Goal: Complete application form

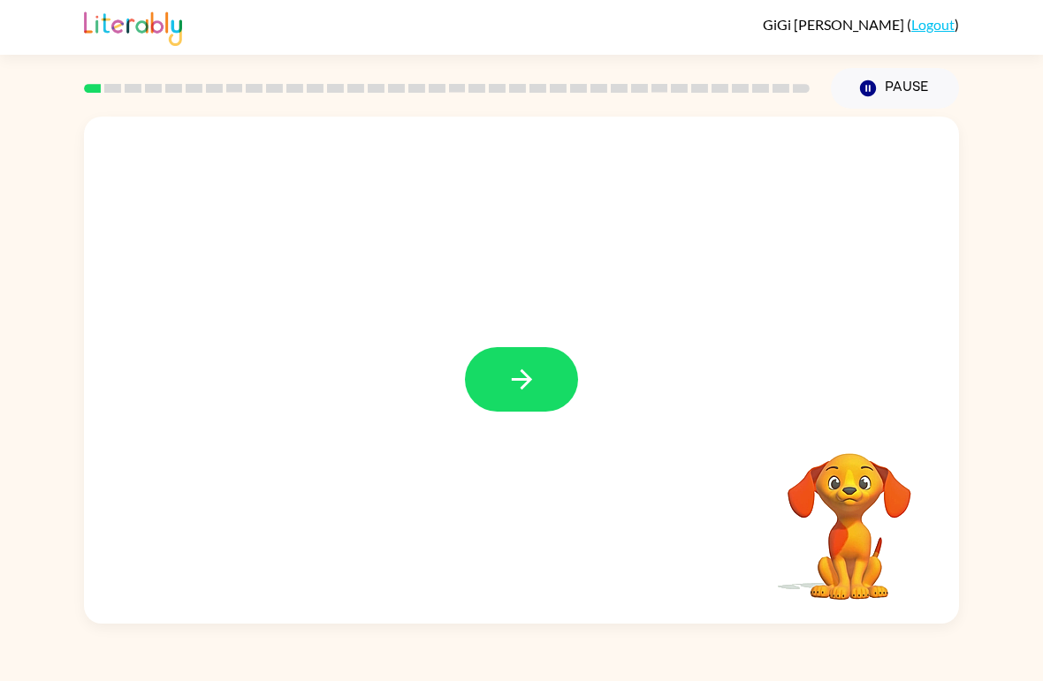
click at [852, 535] on video "Your browser must support playing .mp4 files to use Literably. Please try using…" at bounding box center [849, 514] width 177 height 177
click at [514, 380] on icon "button" at bounding box center [521, 379] width 20 height 20
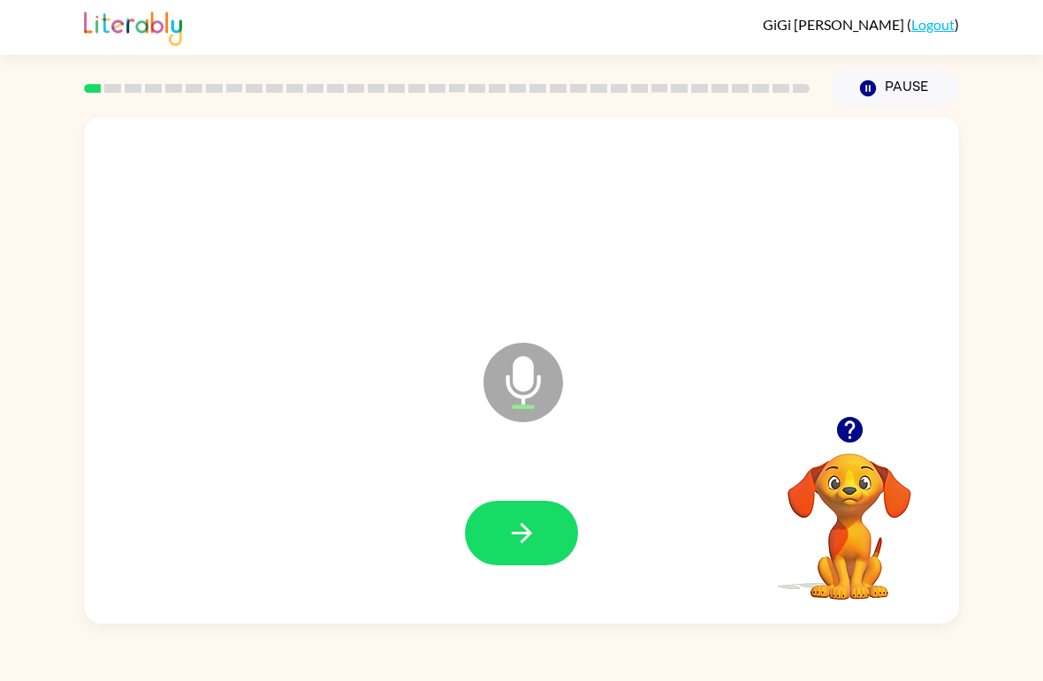
click at [504, 541] on button "button" at bounding box center [521, 533] width 113 height 65
click at [533, 529] on icon "button" at bounding box center [521, 533] width 31 height 31
click at [524, 539] on icon "button" at bounding box center [521, 533] width 20 height 20
click at [530, 511] on button "button" at bounding box center [521, 533] width 113 height 65
click at [535, 533] on icon "button" at bounding box center [521, 533] width 31 height 31
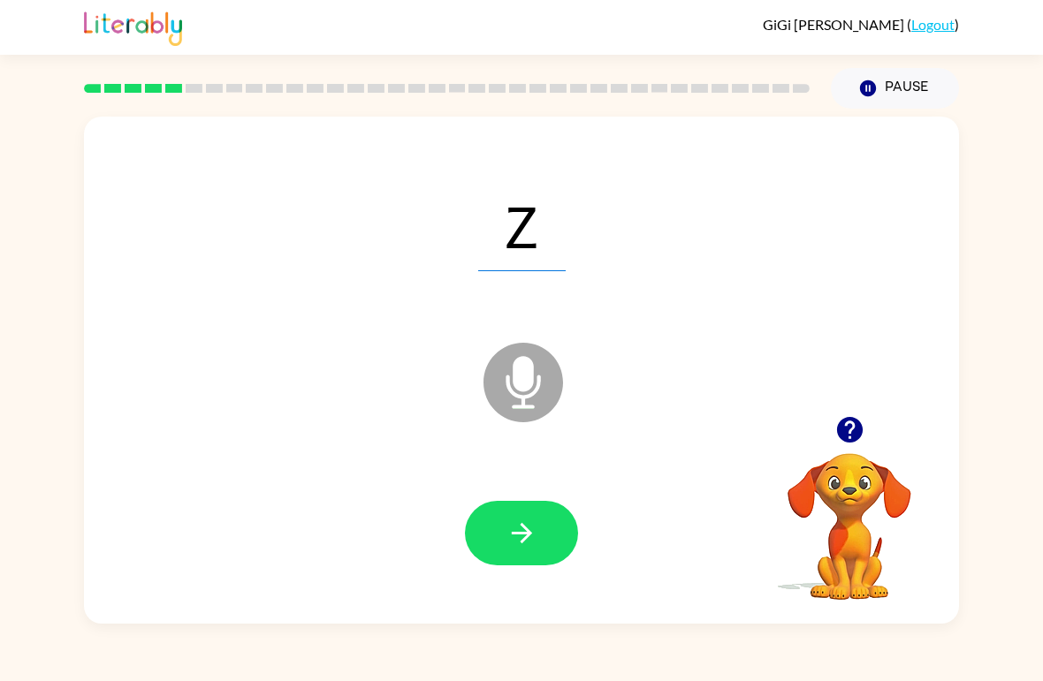
click at [839, 435] on icon "button" at bounding box center [849, 430] width 26 height 26
click at [845, 423] on icon "button" at bounding box center [849, 430] width 26 height 26
click at [549, 537] on button "button" at bounding box center [521, 533] width 113 height 65
click at [529, 528] on icon "button" at bounding box center [521, 533] width 31 height 31
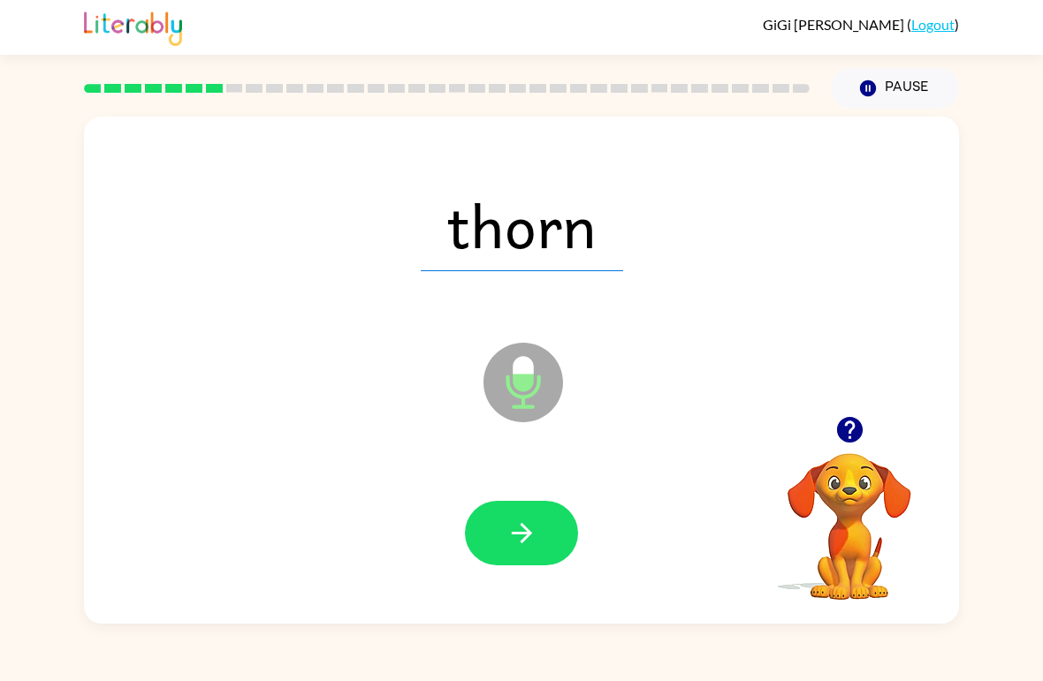
click at [520, 512] on button "button" at bounding box center [521, 533] width 113 height 65
click at [530, 502] on button "button" at bounding box center [521, 533] width 113 height 65
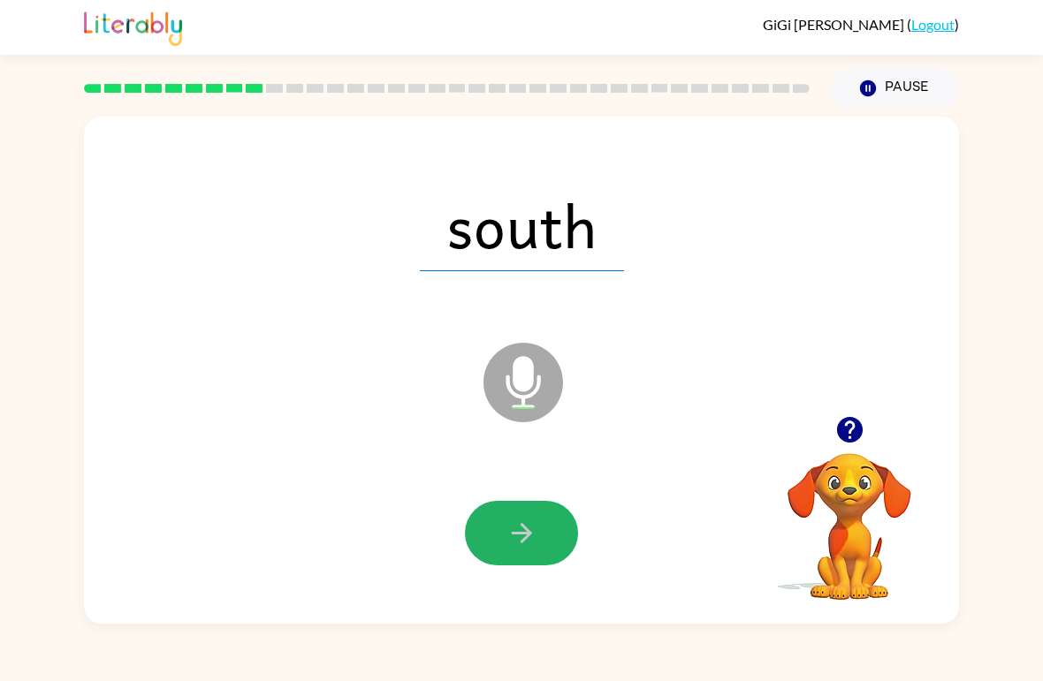
click at [518, 531] on icon "button" at bounding box center [521, 533] width 31 height 31
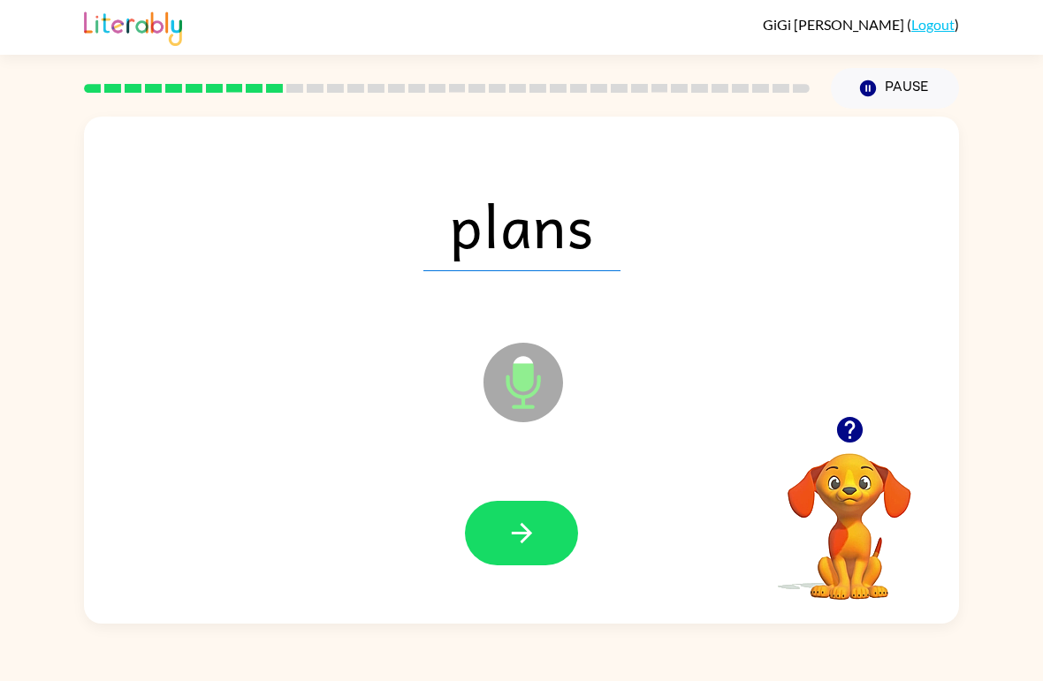
click at [535, 530] on icon "button" at bounding box center [521, 533] width 31 height 31
click at [548, 527] on button "button" at bounding box center [521, 533] width 113 height 65
click at [551, 532] on button "button" at bounding box center [521, 533] width 113 height 65
click at [515, 535] on icon "button" at bounding box center [521, 533] width 20 height 20
click at [527, 563] on button "button" at bounding box center [521, 533] width 113 height 65
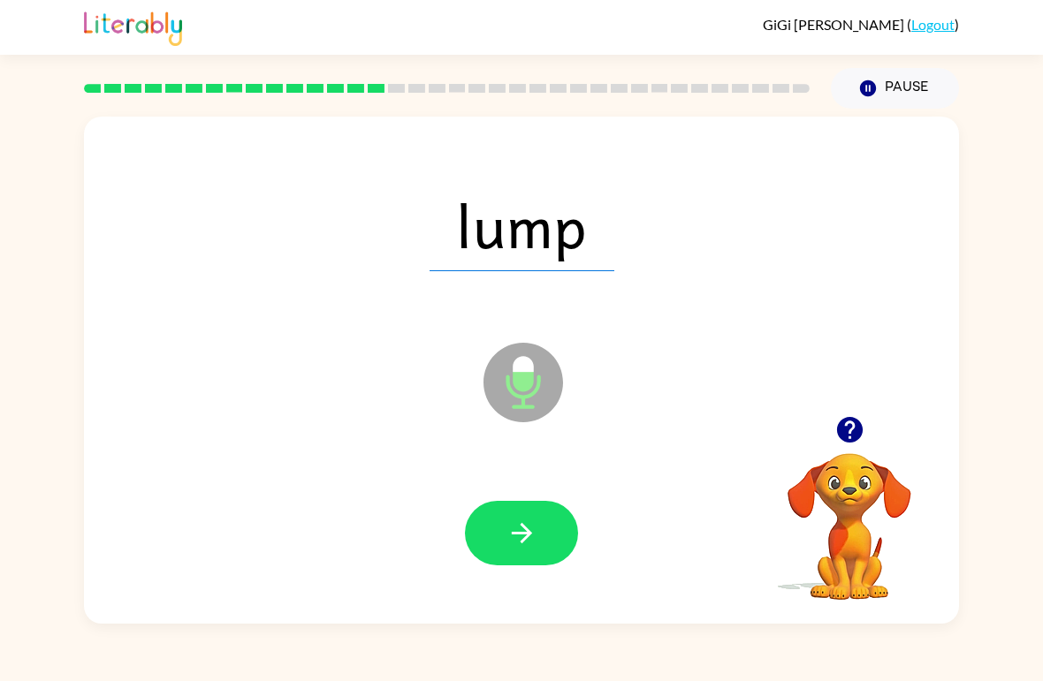
click at [535, 530] on icon "button" at bounding box center [521, 533] width 31 height 31
click at [485, 504] on button "button" at bounding box center [521, 533] width 113 height 65
click at [523, 543] on icon "button" at bounding box center [521, 533] width 20 height 20
click at [511, 544] on icon "button" at bounding box center [521, 533] width 31 height 31
click at [539, 532] on button "button" at bounding box center [521, 533] width 113 height 65
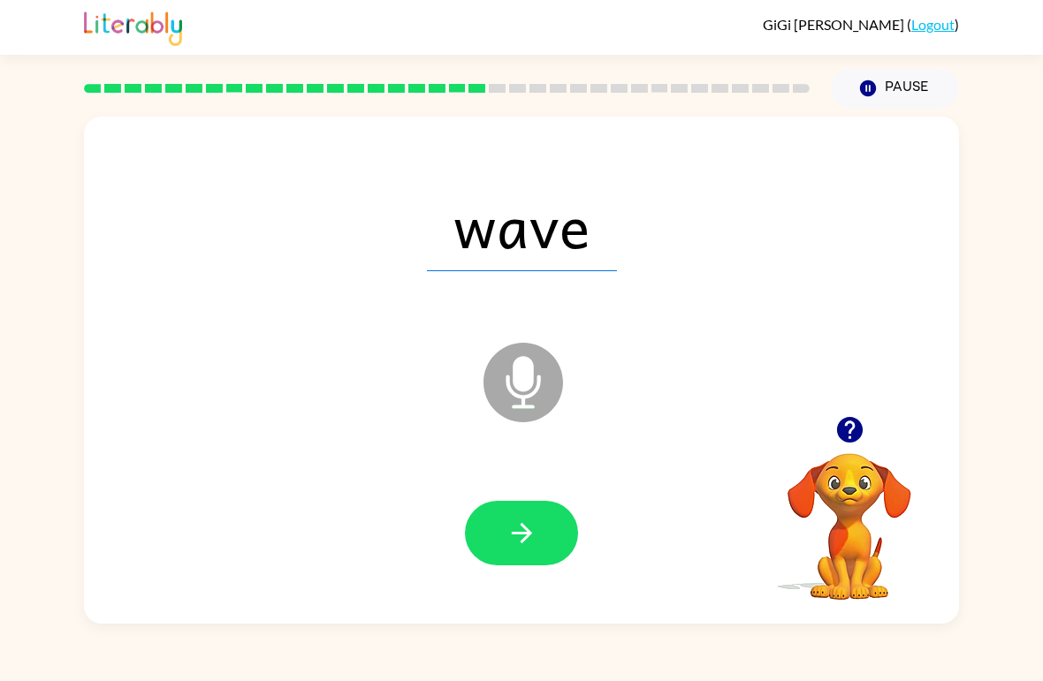
click at [511, 524] on icon "button" at bounding box center [521, 533] width 31 height 31
click at [552, 554] on button "button" at bounding box center [521, 533] width 113 height 65
click at [530, 566] on button "button" at bounding box center [521, 533] width 113 height 65
click at [511, 546] on icon "button" at bounding box center [521, 533] width 31 height 31
click at [515, 526] on icon "button" at bounding box center [521, 533] width 31 height 31
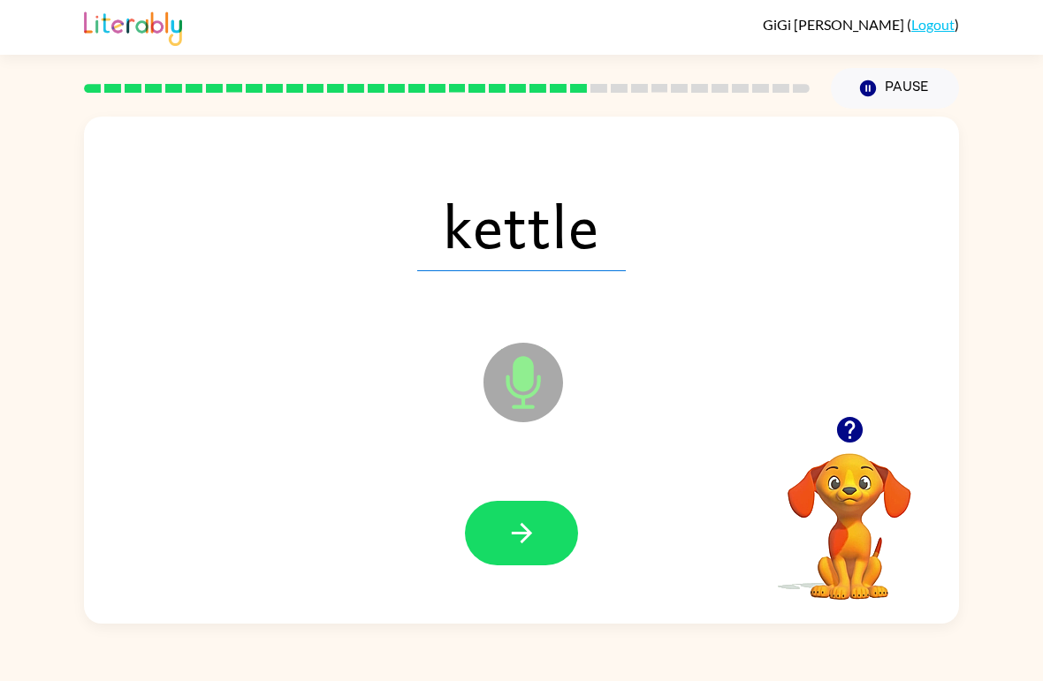
click at [512, 524] on icon "button" at bounding box center [521, 533] width 31 height 31
click at [541, 532] on button "button" at bounding box center [521, 533] width 113 height 65
click at [538, 557] on button "button" at bounding box center [521, 533] width 113 height 65
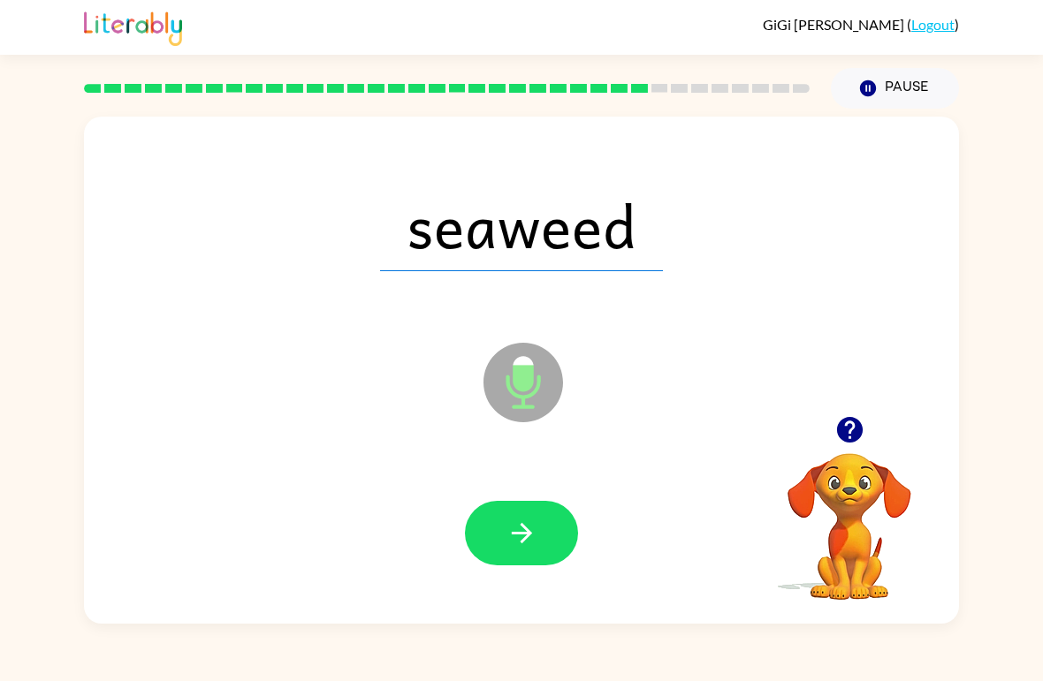
click at [488, 554] on button "button" at bounding box center [521, 533] width 113 height 65
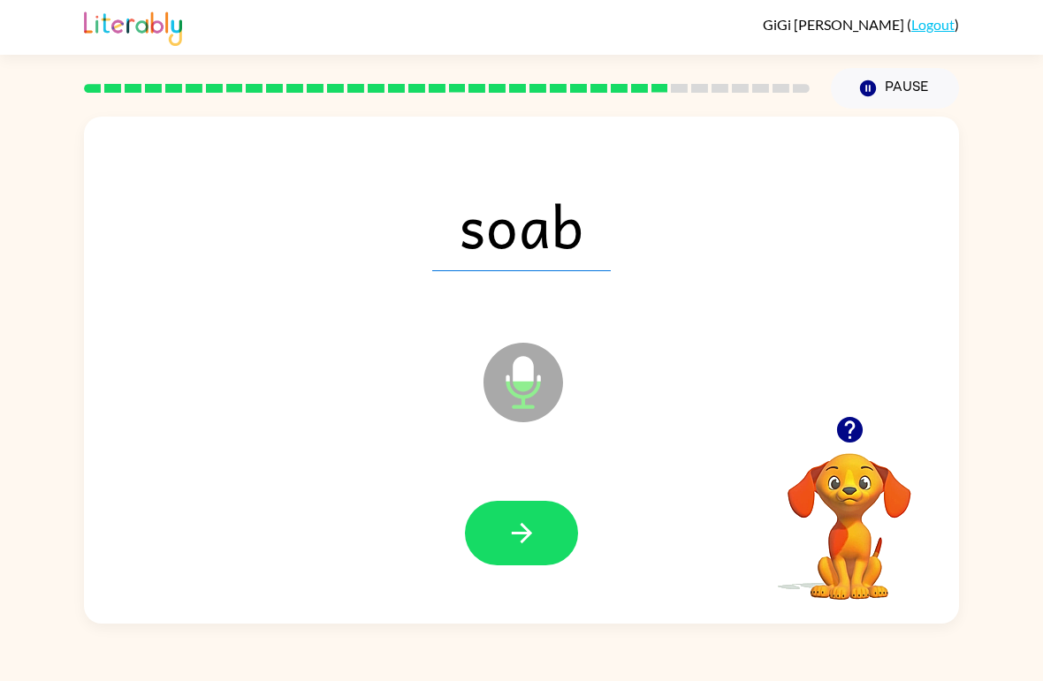
click at [544, 528] on button "button" at bounding box center [521, 533] width 113 height 65
click at [534, 530] on icon "button" at bounding box center [521, 533] width 31 height 31
click at [537, 514] on button "button" at bounding box center [521, 533] width 113 height 65
click at [524, 514] on button "button" at bounding box center [521, 533] width 113 height 65
click at [554, 542] on button "button" at bounding box center [521, 533] width 113 height 65
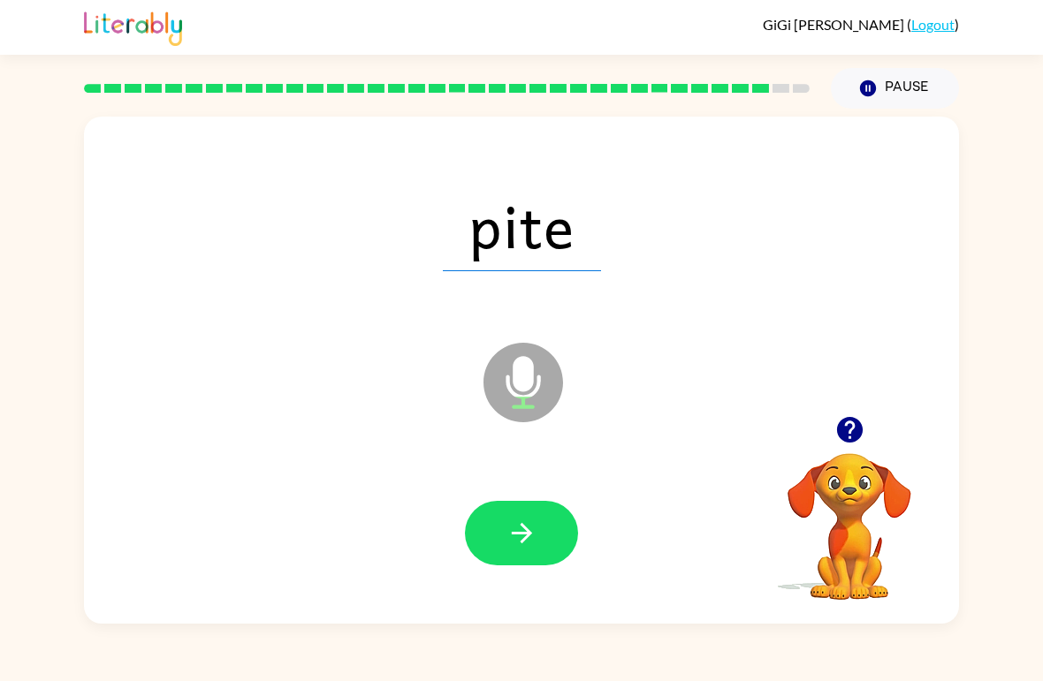
click at [550, 532] on button "button" at bounding box center [521, 533] width 113 height 65
click at [533, 545] on icon "button" at bounding box center [521, 533] width 31 height 31
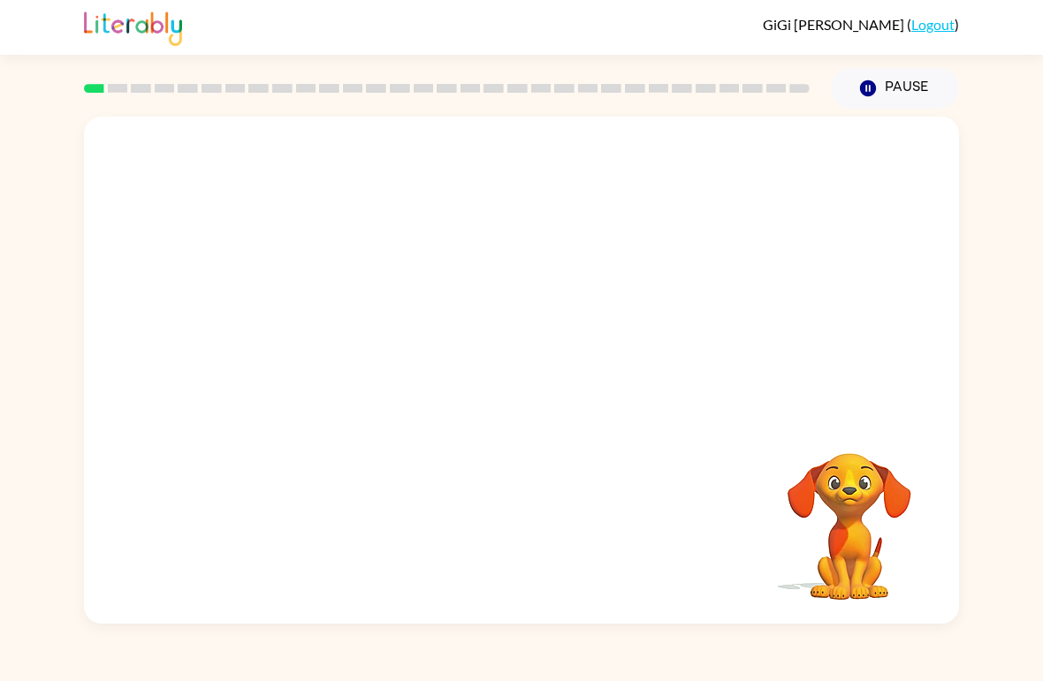
click at [482, 281] on video "Your browser must support playing .mp4 files to use Literably. Please try using…" at bounding box center [521, 267] width 875 height 300
click at [476, 277] on video "Your browser must support playing .mp4 files to use Literably. Please try using…" at bounding box center [521, 267] width 875 height 300
click at [518, 395] on icon "button" at bounding box center [521, 379] width 31 height 31
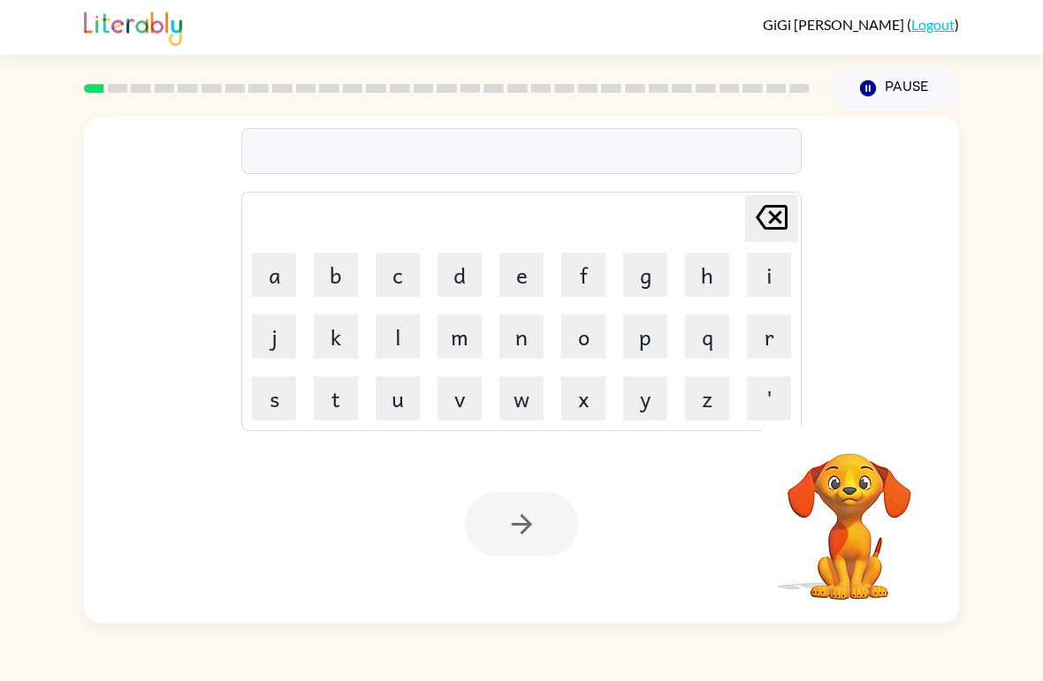
click at [780, 339] on button "r" at bounding box center [769, 337] width 44 height 44
click at [392, 396] on button "u" at bounding box center [398, 399] width 44 height 44
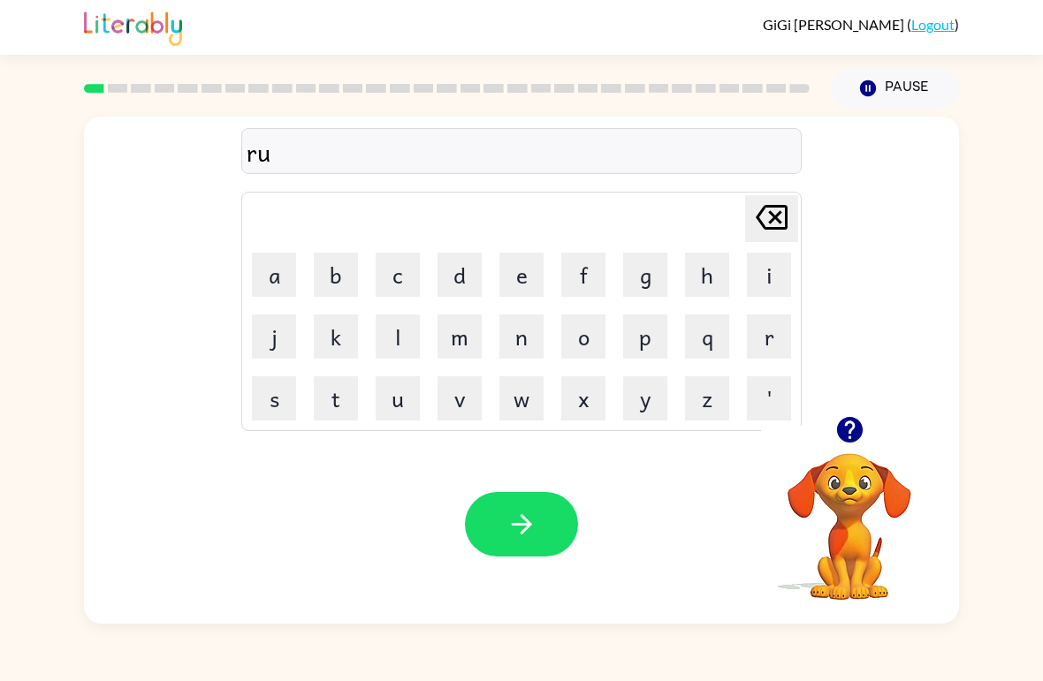
click at [645, 288] on button "g" at bounding box center [645, 275] width 44 height 44
click at [522, 529] on icon "button" at bounding box center [521, 524] width 31 height 31
click at [457, 327] on button "m" at bounding box center [460, 337] width 44 height 44
click at [585, 336] on button "o" at bounding box center [583, 337] width 44 height 44
click at [399, 395] on button "u" at bounding box center [398, 399] width 44 height 44
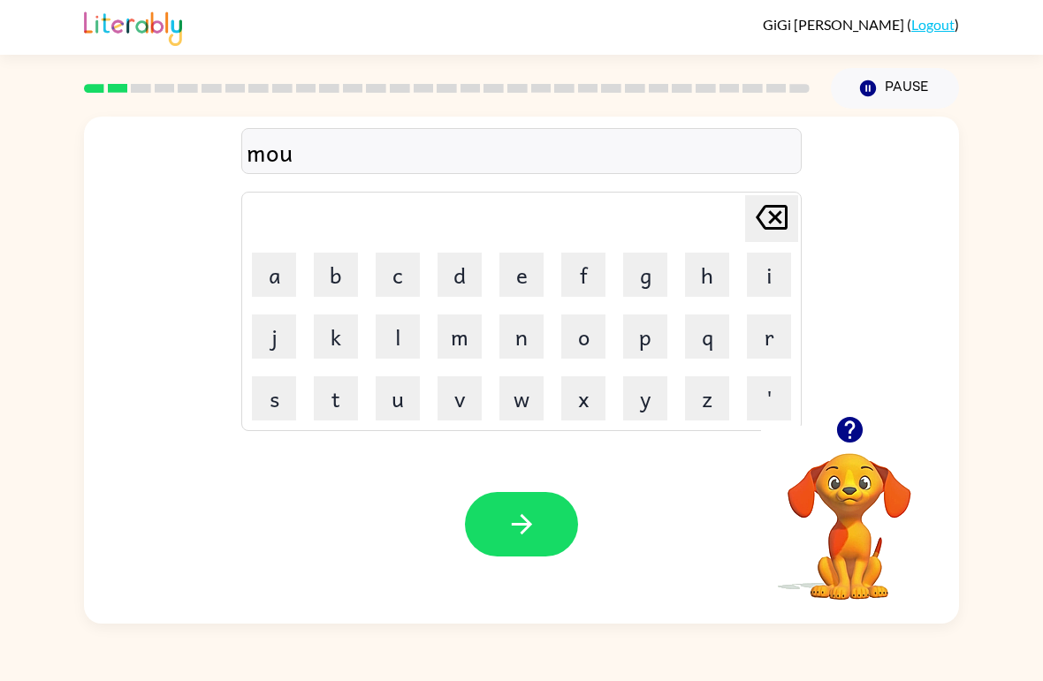
click at [343, 407] on button "t" at bounding box center [336, 399] width 44 height 44
click at [708, 270] on button "h" at bounding box center [707, 275] width 44 height 44
click at [543, 510] on button "button" at bounding box center [521, 524] width 113 height 65
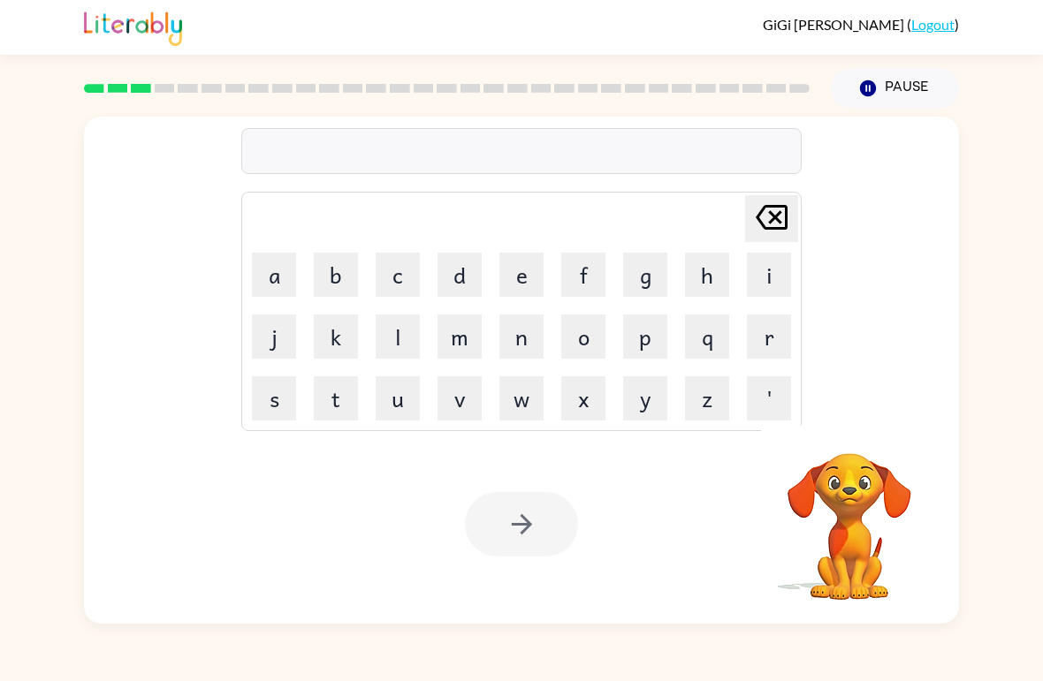
click at [458, 262] on button "d" at bounding box center [460, 275] width 44 height 44
click at [526, 336] on button "n" at bounding box center [521, 337] width 44 height 44
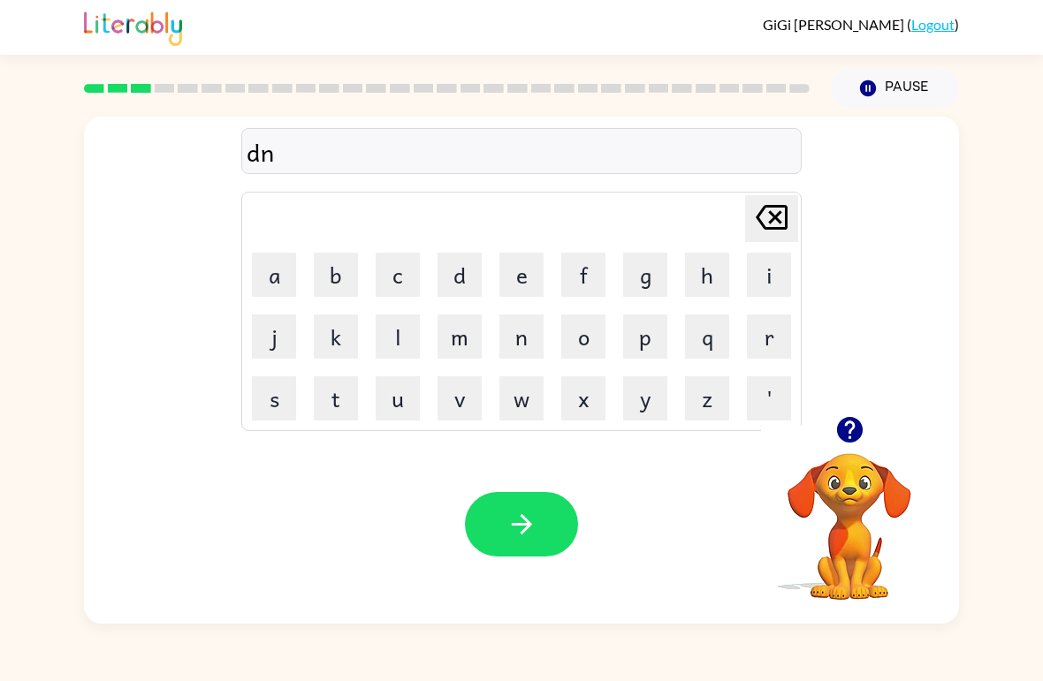
click at [539, 518] on button "button" at bounding box center [521, 524] width 113 height 65
click at [276, 411] on button "s" at bounding box center [274, 399] width 44 height 44
click at [643, 340] on button "p" at bounding box center [645, 337] width 44 height 44
click at [574, 347] on button "o" at bounding box center [583, 337] width 44 height 44
click at [333, 413] on button "t" at bounding box center [336, 399] width 44 height 44
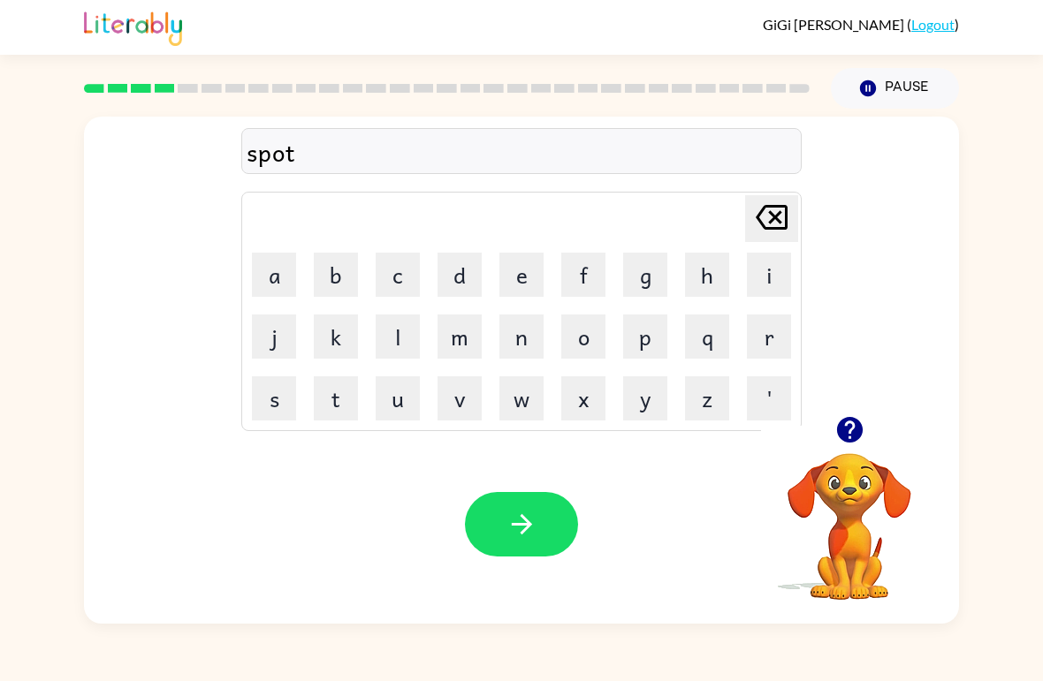
click at [545, 511] on button "button" at bounding box center [521, 524] width 113 height 65
click at [279, 407] on button "s" at bounding box center [274, 399] width 44 height 44
click at [540, 401] on button "w" at bounding box center [521, 399] width 44 height 44
click at [530, 282] on button "e" at bounding box center [521, 275] width 44 height 44
click at [641, 336] on button "p" at bounding box center [645, 337] width 44 height 44
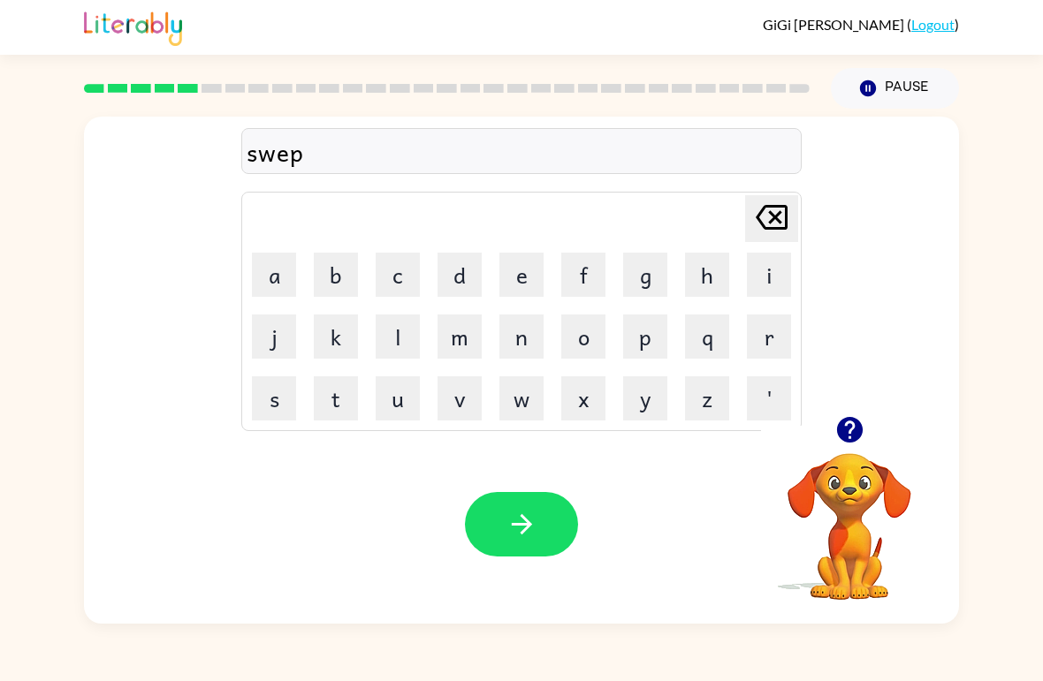
click at [355, 416] on button "t" at bounding box center [336, 399] width 44 height 44
click at [552, 526] on button "button" at bounding box center [521, 524] width 113 height 65
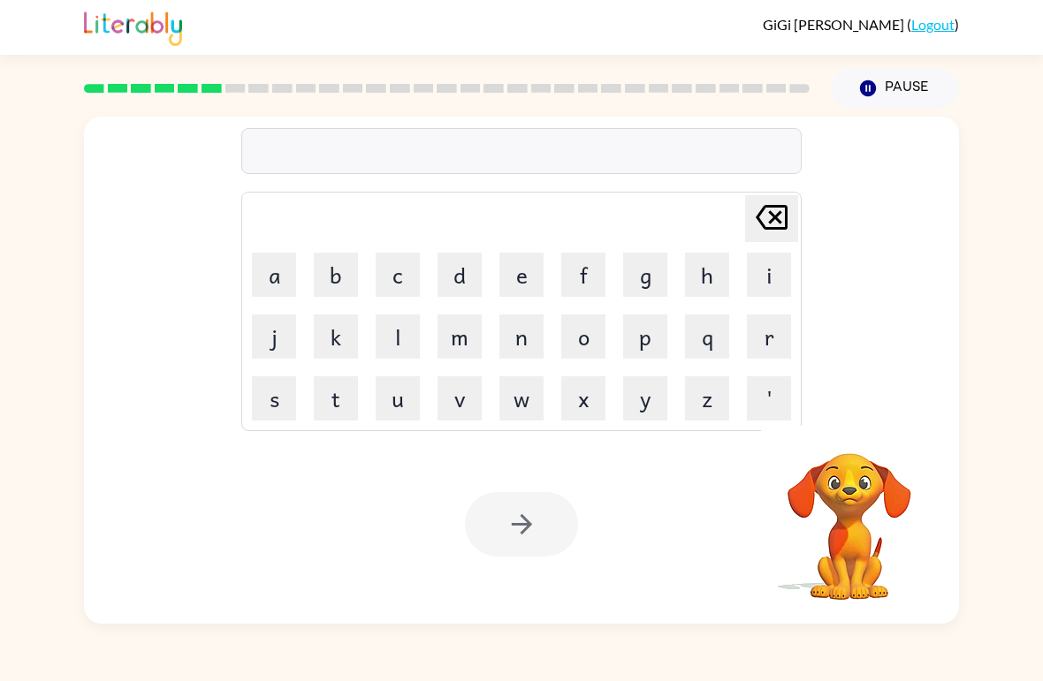
click at [647, 344] on button "p" at bounding box center [645, 337] width 44 height 44
click at [781, 264] on button "i" at bounding box center [769, 275] width 44 height 44
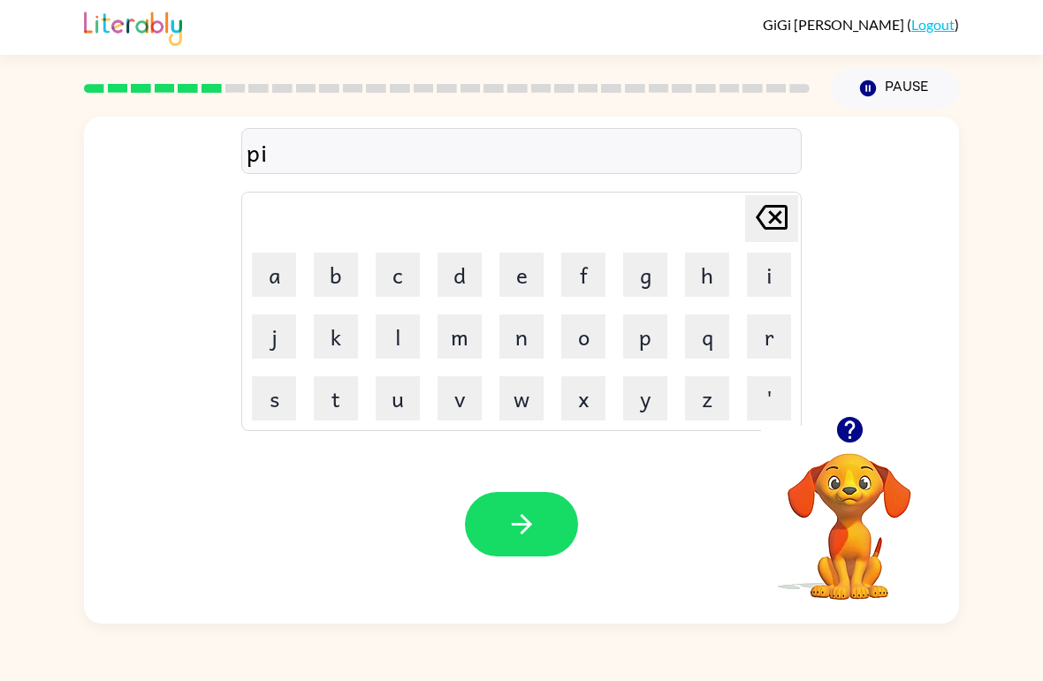
click at [519, 272] on button "e" at bounding box center [521, 275] width 44 height 44
click at [526, 519] on icon "button" at bounding box center [521, 524] width 31 height 31
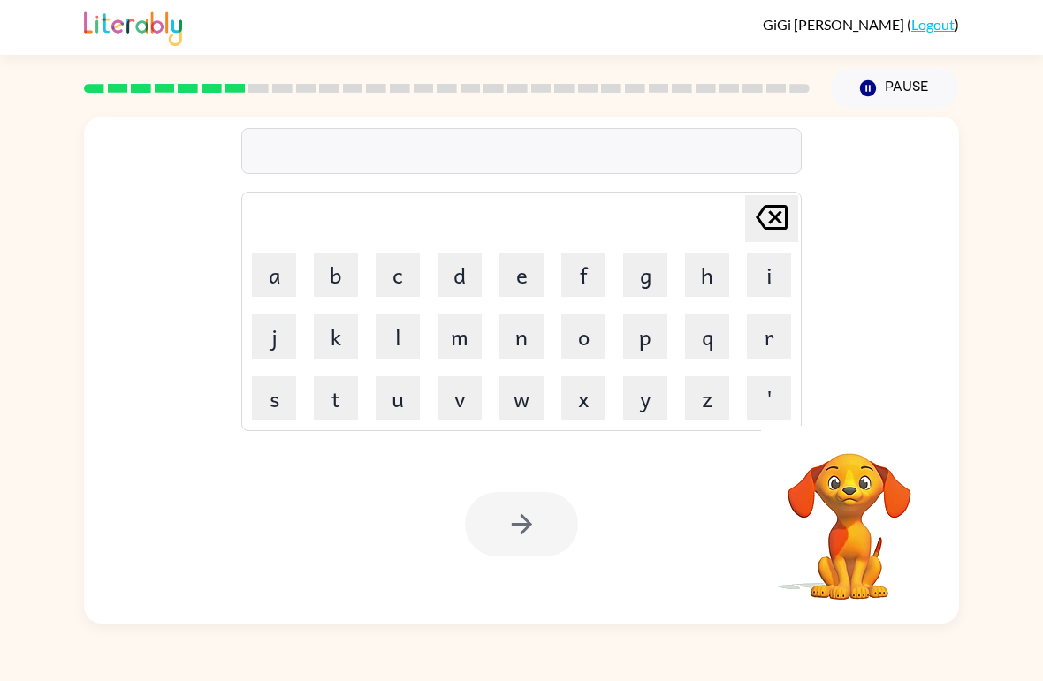
click at [403, 271] on button "c" at bounding box center [398, 275] width 44 height 44
click at [265, 287] on button "a" at bounding box center [274, 275] width 44 height 44
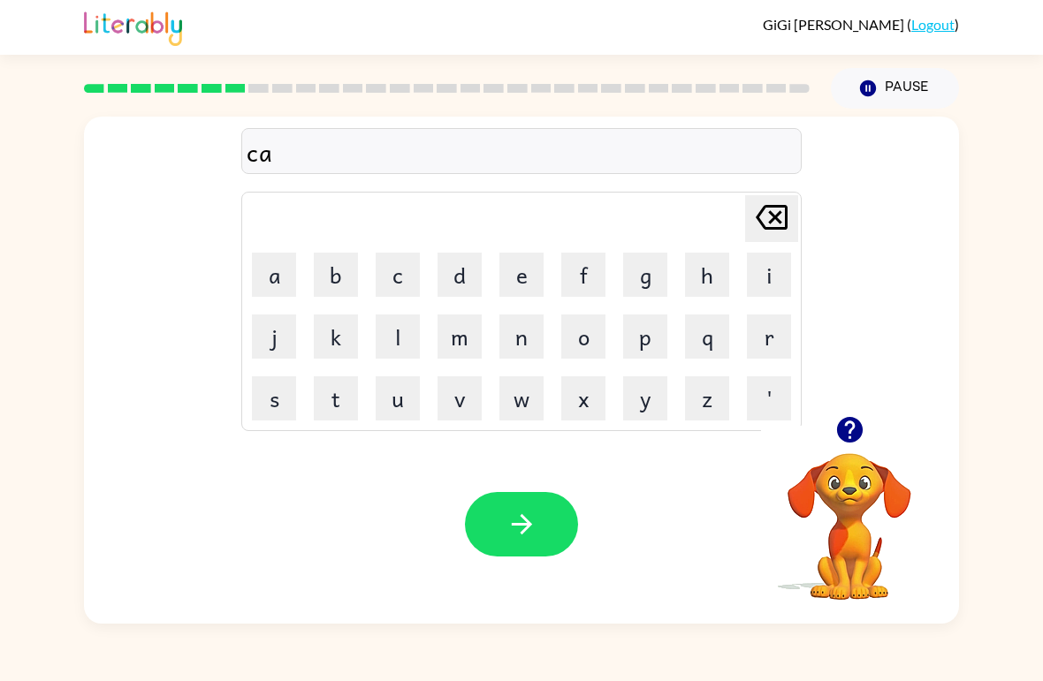
click at [513, 339] on button "n" at bounding box center [521, 337] width 44 height 44
click at [459, 268] on button "d" at bounding box center [460, 275] width 44 height 44
click at [398, 326] on button "l" at bounding box center [398, 337] width 44 height 44
click at [512, 278] on button "e" at bounding box center [521, 275] width 44 height 44
click at [538, 515] on button "button" at bounding box center [521, 524] width 113 height 65
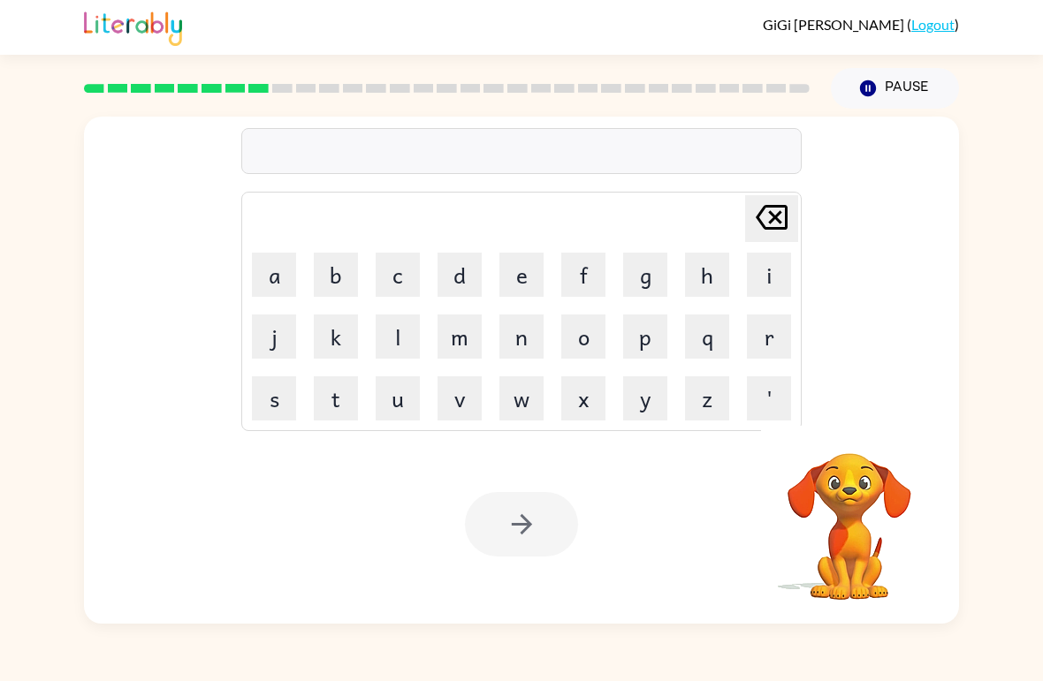
click at [345, 276] on button "b" at bounding box center [336, 275] width 44 height 44
click at [265, 267] on button "a" at bounding box center [274, 275] width 44 height 44
click at [333, 416] on button "t" at bounding box center [336, 399] width 44 height 44
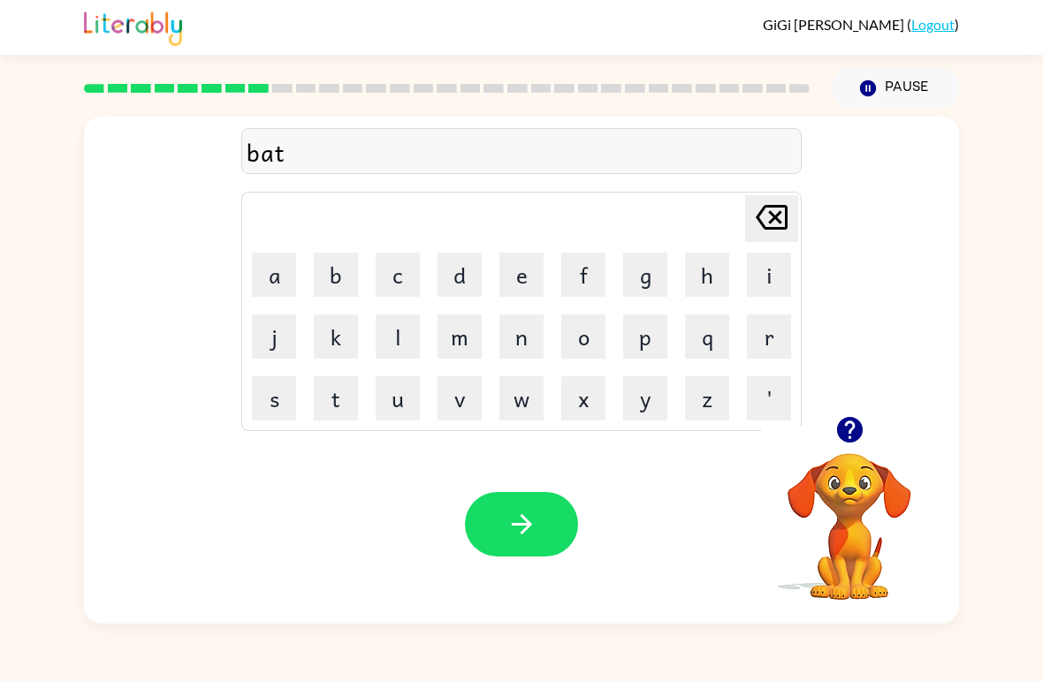
click at [697, 272] on button "h" at bounding box center [707, 275] width 44 height 44
click at [556, 514] on button "button" at bounding box center [521, 524] width 113 height 65
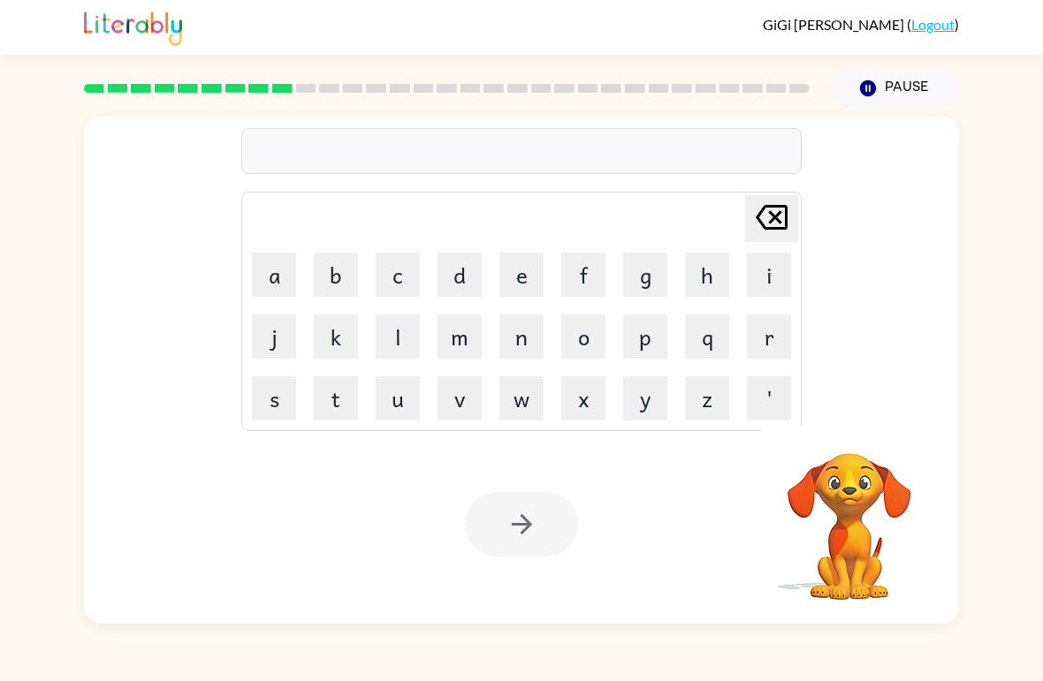
click at [402, 276] on button "c" at bounding box center [398, 275] width 44 height 44
click at [402, 331] on button "l" at bounding box center [398, 337] width 44 height 44
click at [582, 339] on button "o" at bounding box center [583, 337] width 44 height 44
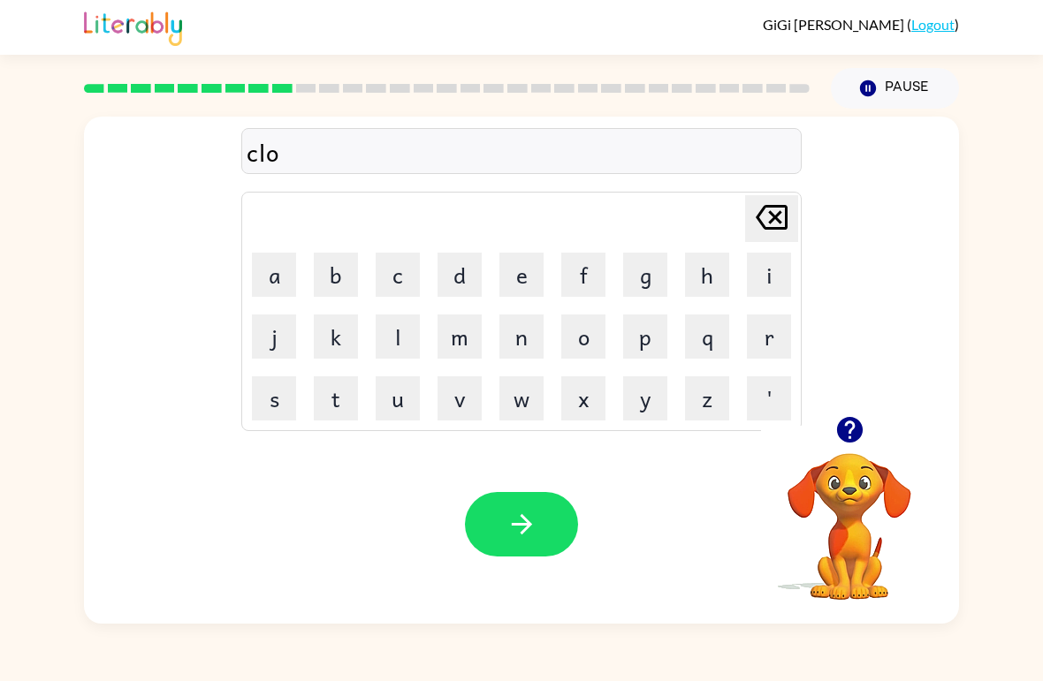
click at [514, 411] on button "w" at bounding box center [521, 399] width 44 height 44
click at [520, 335] on button "n" at bounding box center [521, 337] width 44 height 44
click at [529, 514] on icon "button" at bounding box center [521, 524] width 31 height 31
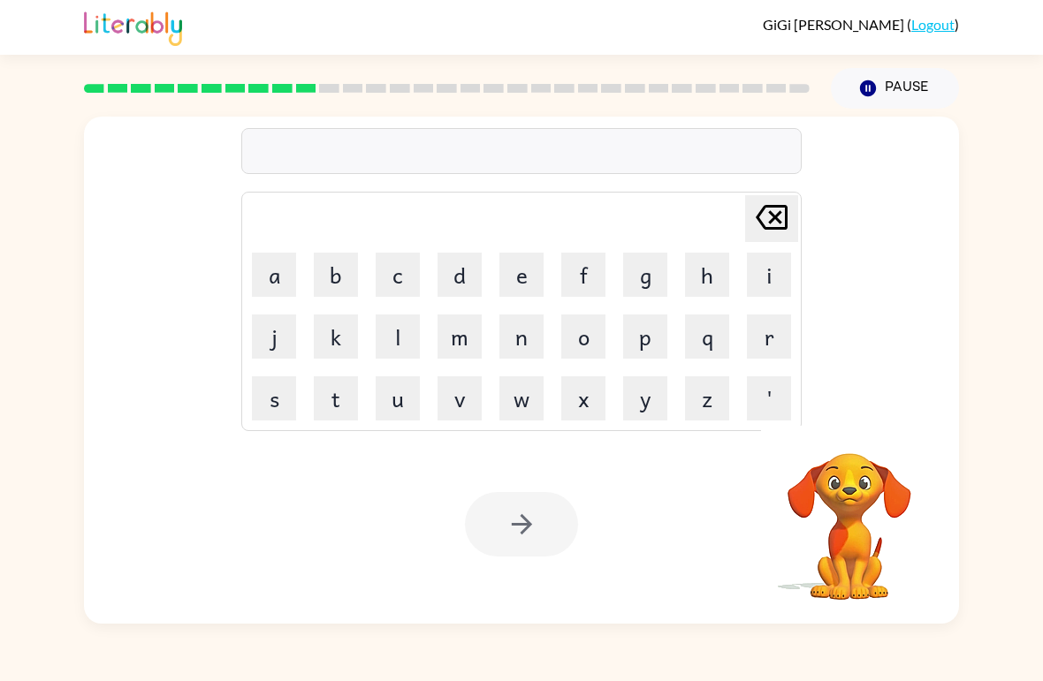
click at [272, 414] on button "s" at bounding box center [274, 399] width 44 height 44
click at [712, 275] on button "h" at bounding box center [707, 275] width 44 height 44
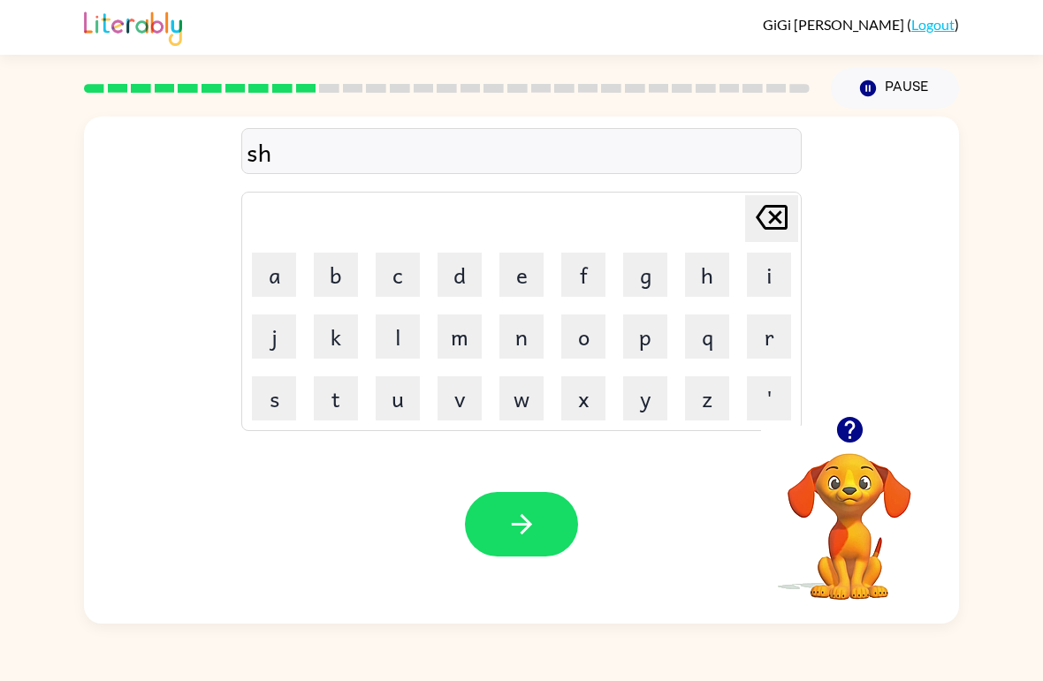
click at [584, 335] on button "o" at bounding box center [583, 337] width 44 height 44
click at [414, 278] on button "c" at bounding box center [398, 275] width 44 height 44
click at [340, 341] on button "k" at bounding box center [336, 337] width 44 height 44
click at [552, 531] on button "button" at bounding box center [521, 524] width 113 height 65
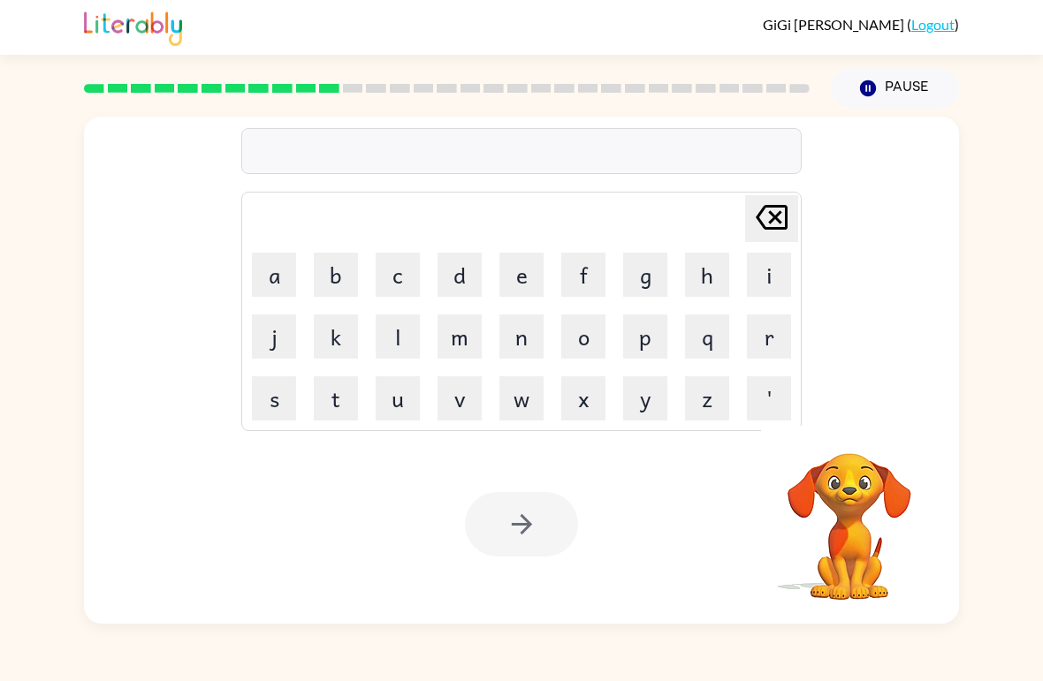
click at [641, 280] on button "g" at bounding box center [645, 275] width 44 height 44
click at [281, 289] on button "a" at bounding box center [274, 275] width 44 height 44
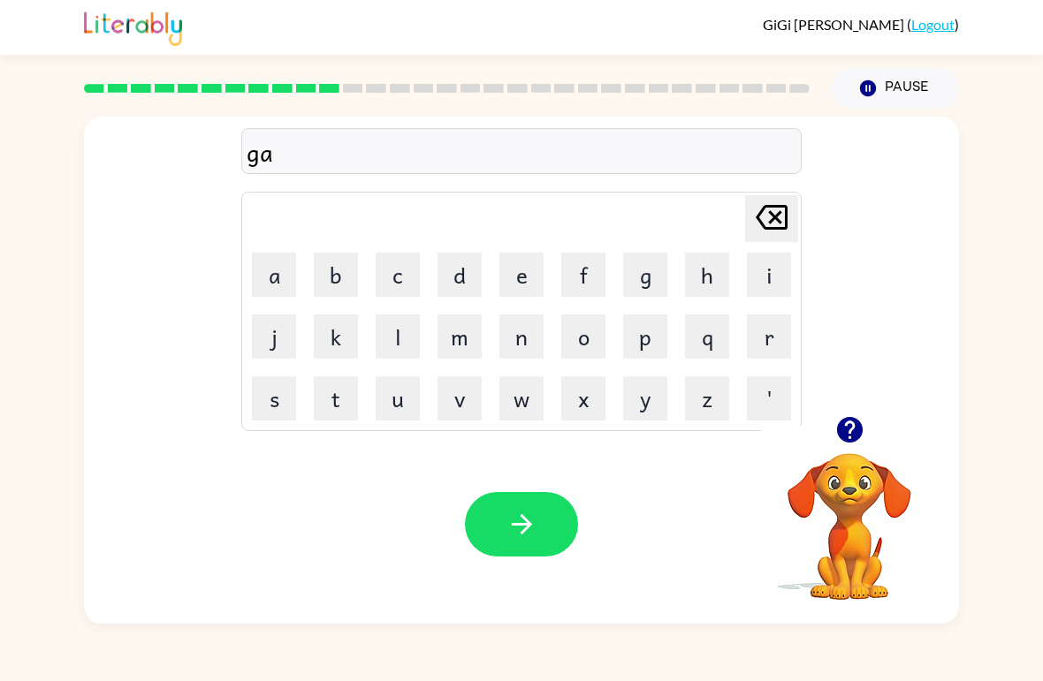
click at [696, 406] on button "z" at bounding box center [707, 399] width 44 height 44
click at [523, 272] on button "e" at bounding box center [521, 275] width 44 height 44
click at [563, 504] on button "button" at bounding box center [521, 524] width 113 height 65
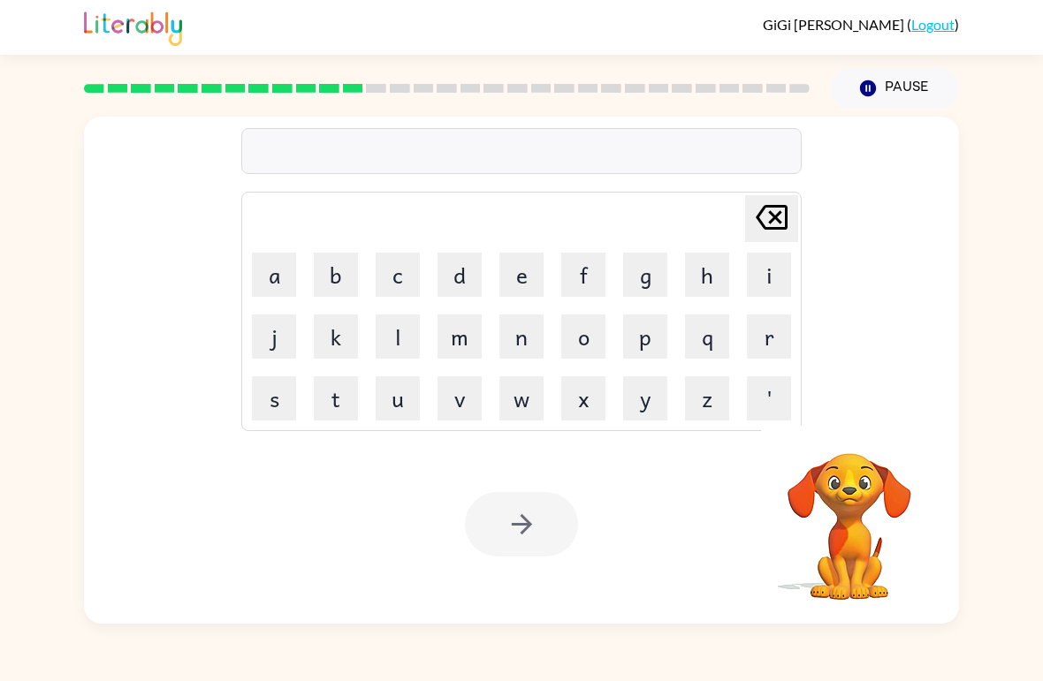
click at [527, 270] on button "e" at bounding box center [521, 275] width 44 height 44
click at [579, 412] on button "x" at bounding box center [583, 399] width 44 height 44
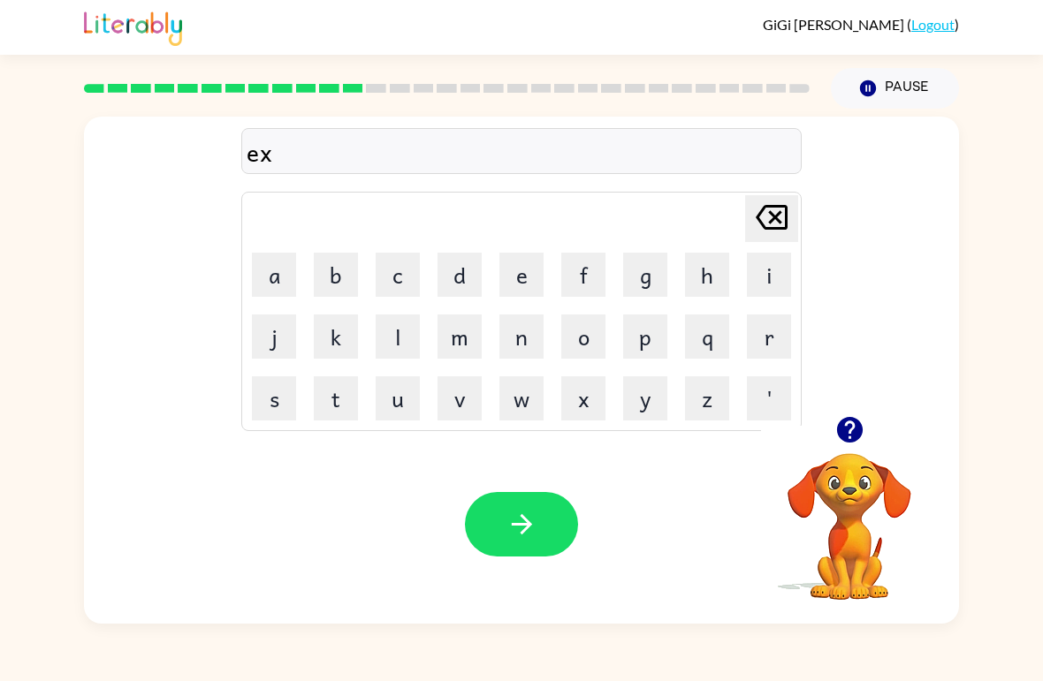
click at [641, 344] on button "p" at bounding box center [645, 337] width 44 height 44
click at [393, 358] on button "l" at bounding box center [398, 337] width 44 height 44
click at [575, 353] on button "o" at bounding box center [583, 337] width 44 height 44
click at [463, 277] on button "d" at bounding box center [460, 275] width 44 height 44
click at [525, 275] on button "e" at bounding box center [521, 275] width 44 height 44
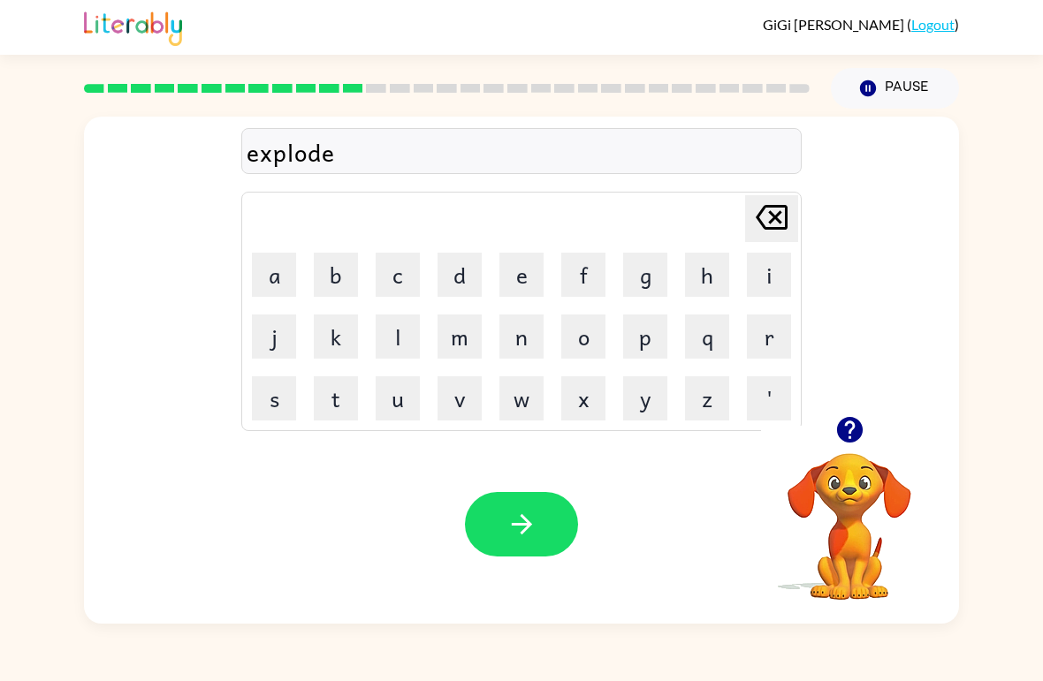
click at [554, 514] on button "button" at bounding box center [521, 524] width 113 height 65
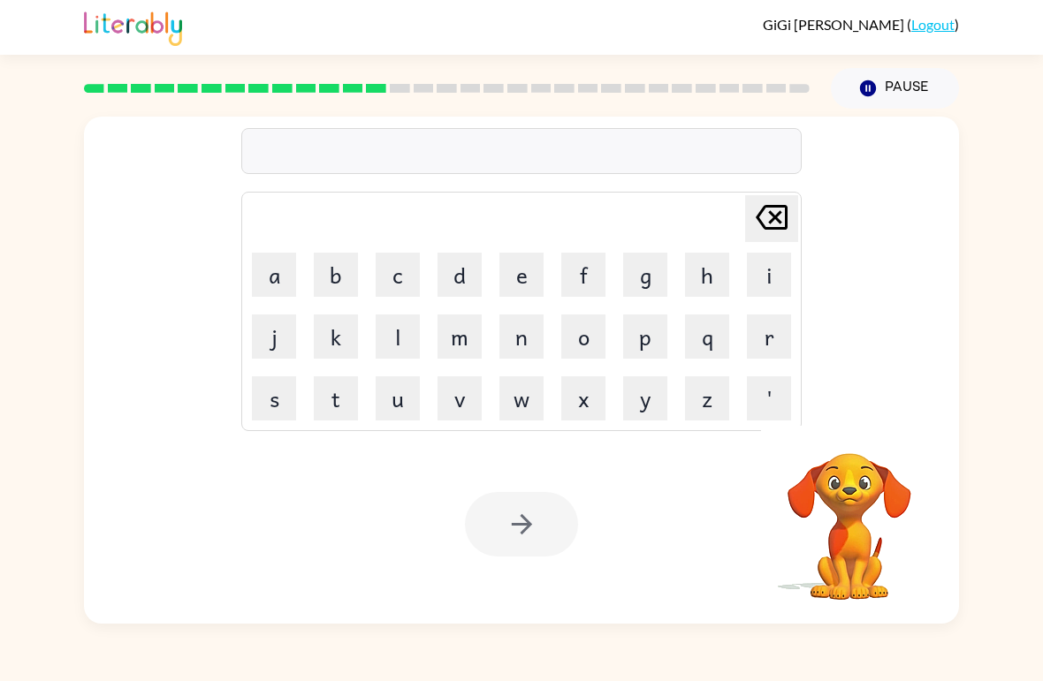
click at [267, 407] on button "s" at bounding box center [274, 399] width 44 height 44
click at [511, 417] on button "w" at bounding box center [521, 399] width 44 height 44
click at [528, 274] on button "e" at bounding box center [521, 275] width 44 height 44
click at [527, 273] on button "e" at bounding box center [521, 275] width 44 height 44
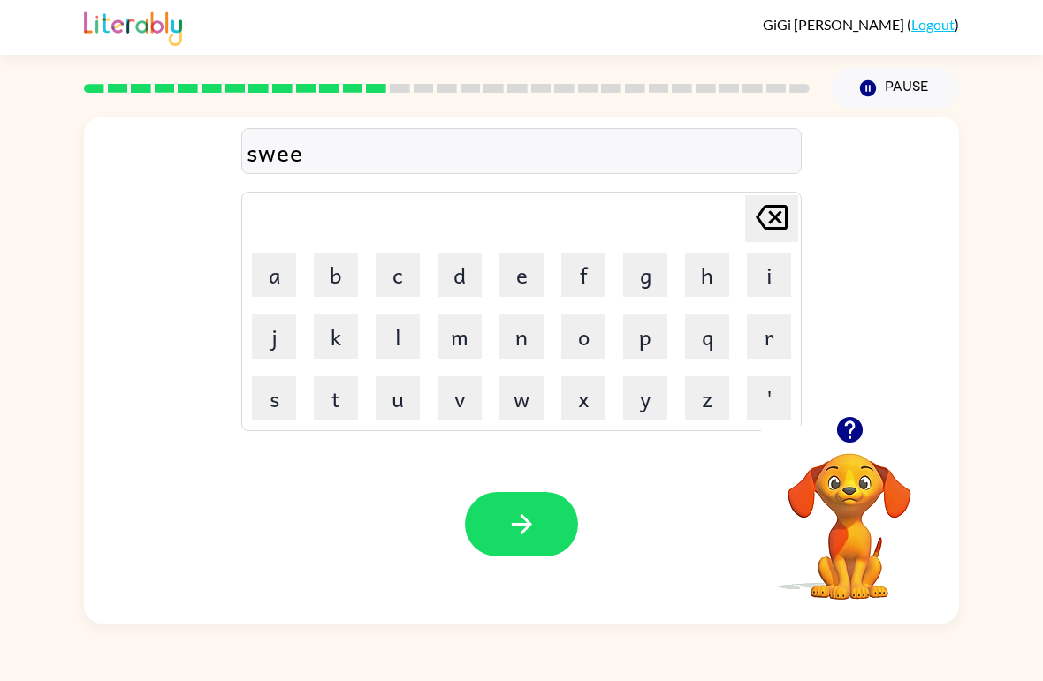
click at [334, 415] on button "t" at bounding box center [336, 399] width 44 height 44
click at [518, 284] on button "e" at bounding box center [521, 275] width 44 height 44
click at [279, 415] on button "s" at bounding box center [274, 399] width 44 height 44
click at [357, 391] on button "t" at bounding box center [336, 399] width 44 height 44
click at [541, 530] on button "button" at bounding box center [521, 524] width 113 height 65
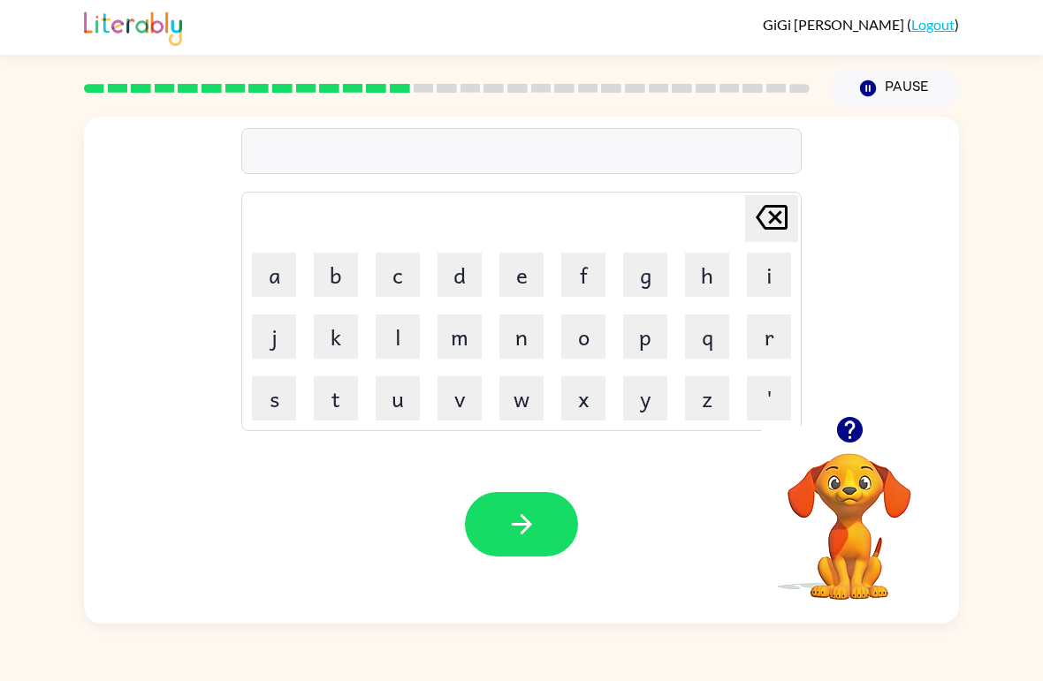
click at [697, 271] on button "h" at bounding box center [707, 275] width 44 height 44
click at [763, 275] on button "i" at bounding box center [769, 275] width 44 height 44
click at [649, 332] on button "p" at bounding box center [645, 337] width 44 height 44
click at [650, 332] on button "p" at bounding box center [645, 337] width 44 height 44
click at [586, 330] on button "o" at bounding box center [583, 337] width 44 height 44
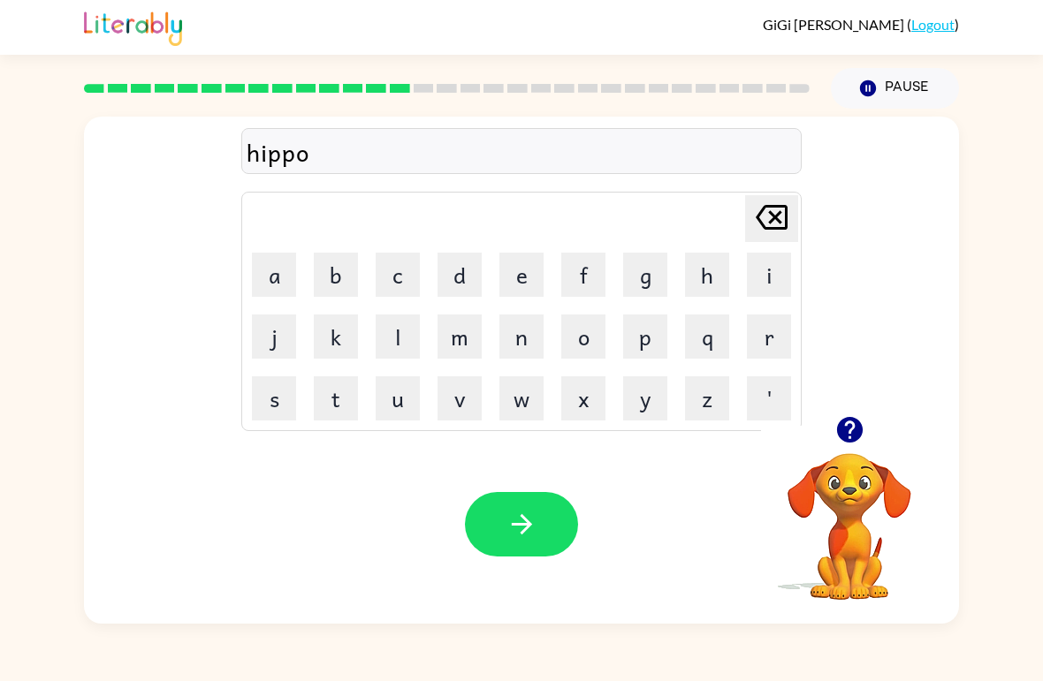
click at [544, 513] on button "button" at bounding box center [521, 524] width 113 height 65
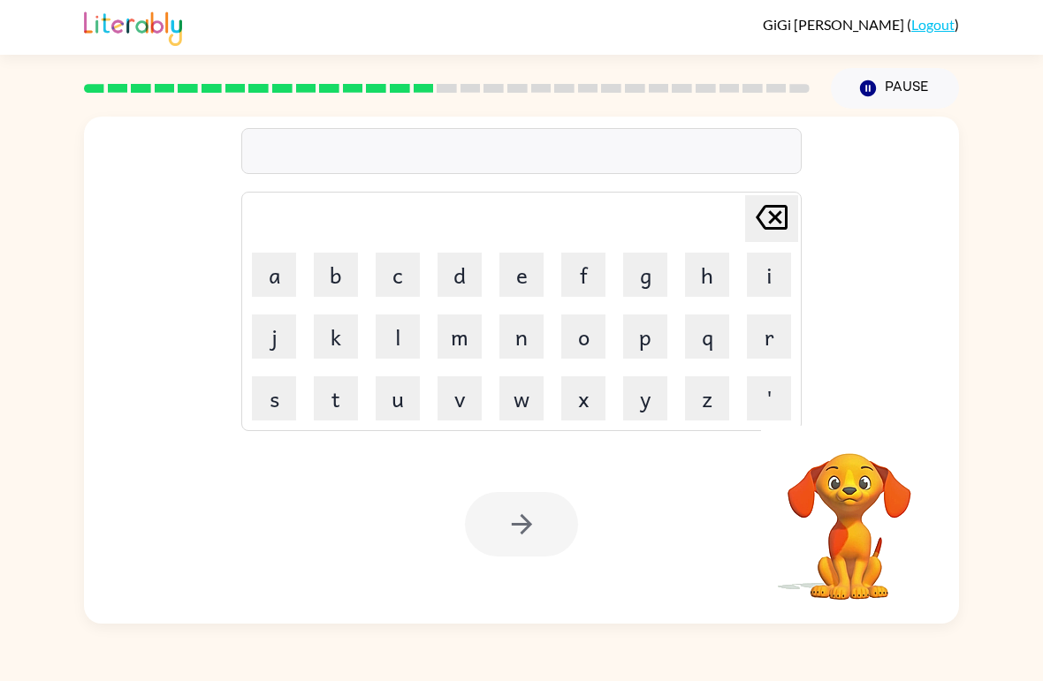
click at [597, 268] on button "f" at bounding box center [583, 275] width 44 height 44
click at [586, 349] on button "o" at bounding box center [583, 337] width 44 height 44
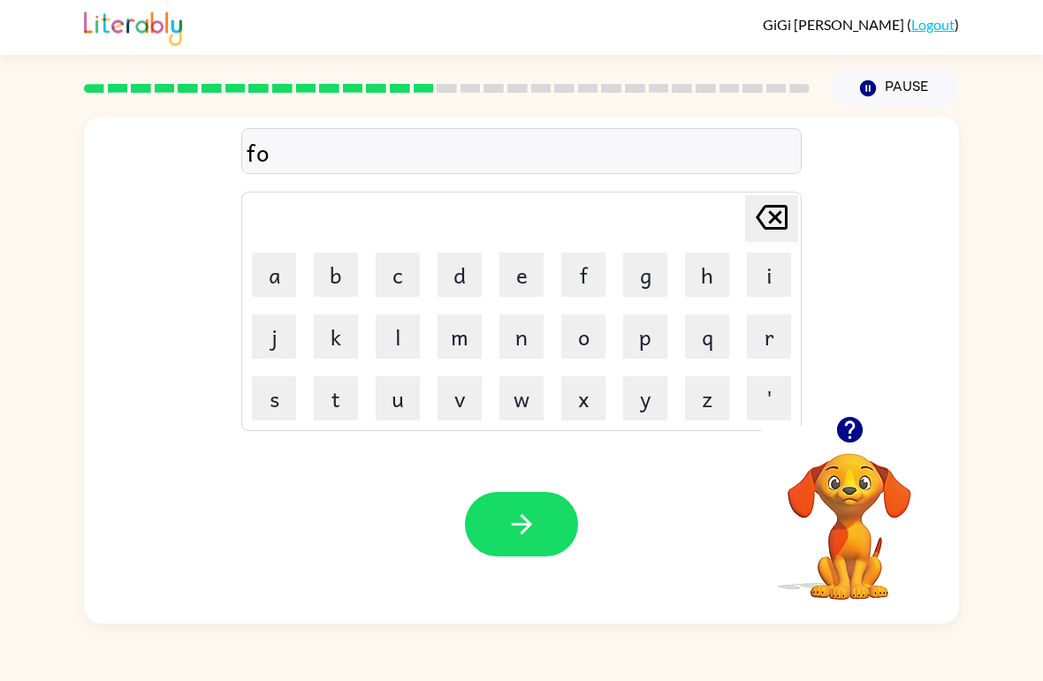
click at [777, 348] on button "r" at bounding box center [769, 337] width 44 height 44
click at [341, 333] on button "k" at bounding box center [336, 337] width 44 height 44
click at [544, 517] on button "button" at bounding box center [521, 524] width 113 height 65
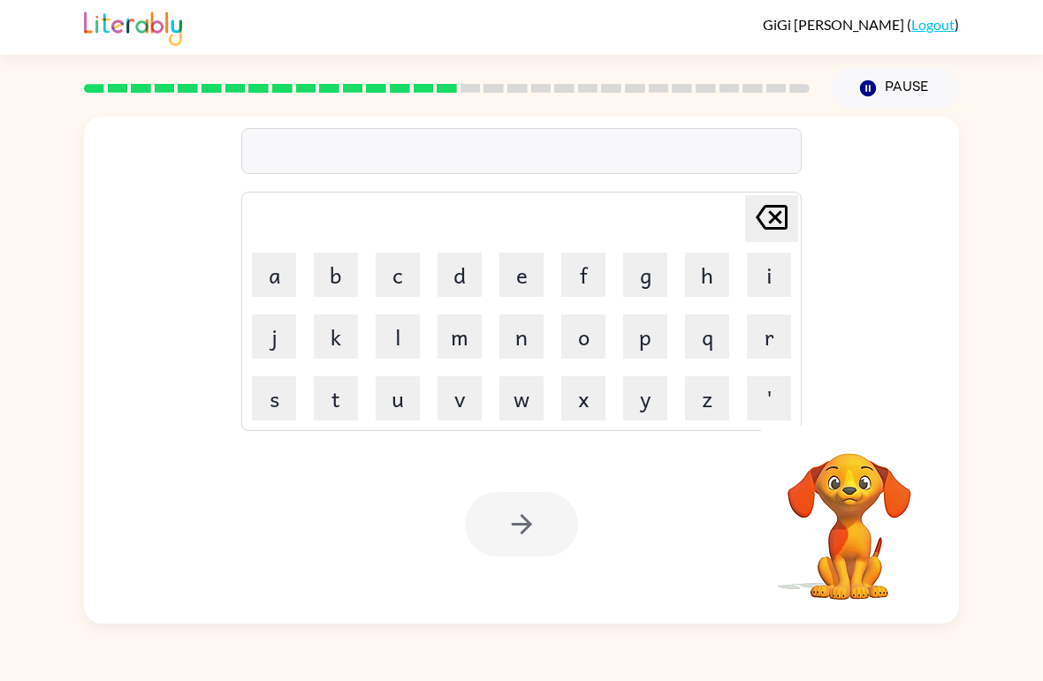
click at [529, 397] on button "w" at bounding box center [521, 399] width 44 height 44
click at [531, 262] on button "e" at bounding box center [521, 275] width 44 height 44
click at [341, 286] on button "b" at bounding box center [336, 275] width 44 height 44
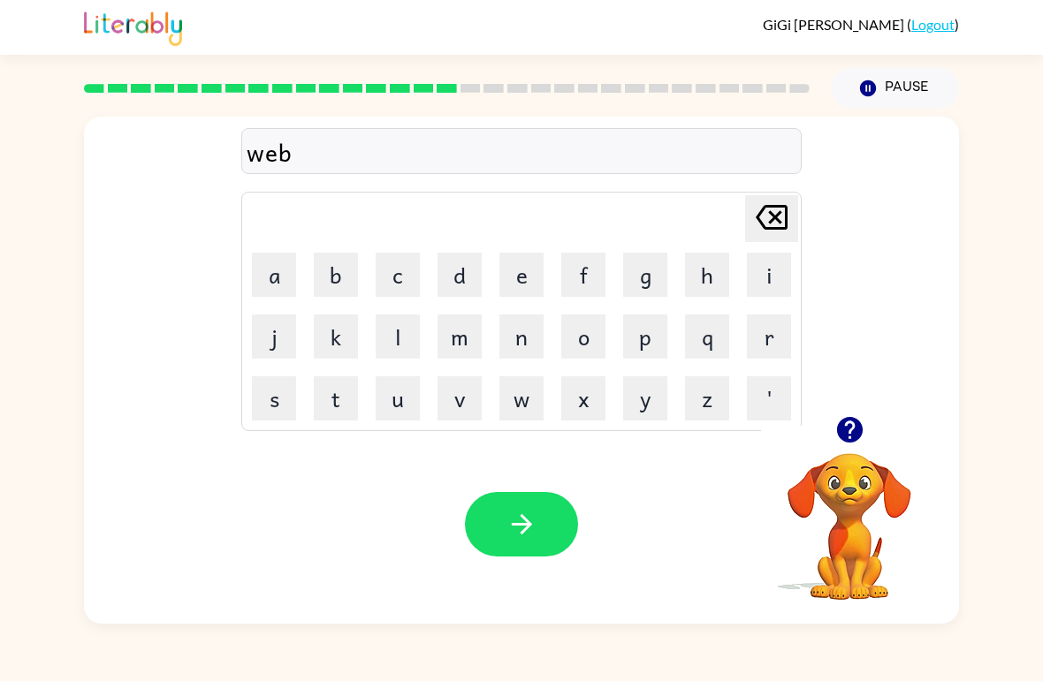
click at [544, 522] on button "button" at bounding box center [521, 524] width 113 height 65
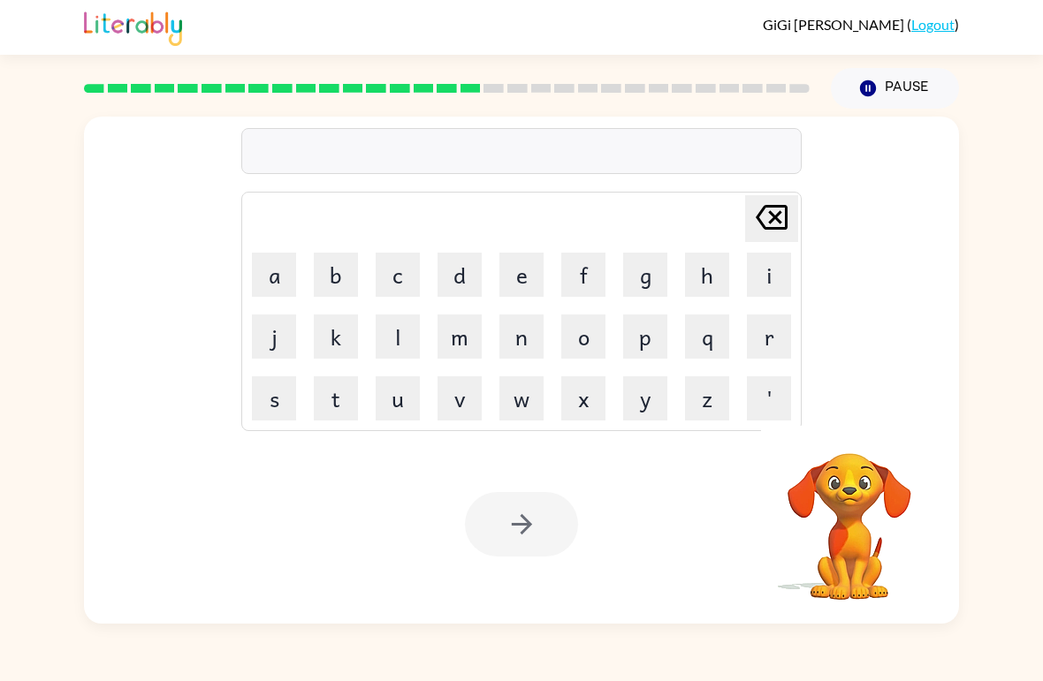
click at [282, 408] on button "s" at bounding box center [274, 399] width 44 height 44
click at [406, 345] on button "l" at bounding box center [398, 337] width 44 height 44
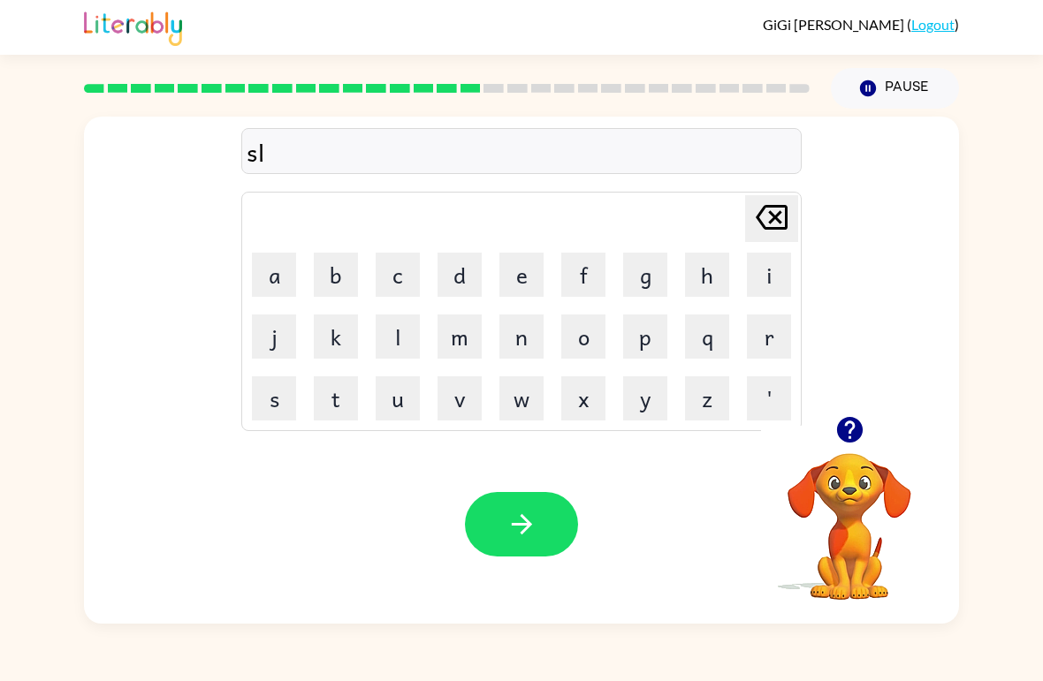
click at [525, 274] on button "e" at bounding box center [521, 275] width 44 height 44
click at [524, 274] on button "e" at bounding box center [521, 275] width 44 height 44
click at [639, 343] on button "p" at bounding box center [645, 337] width 44 height 44
click at [345, 394] on button "t" at bounding box center [336, 399] width 44 height 44
click at [773, 222] on icon at bounding box center [772, 217] width 32 height 25
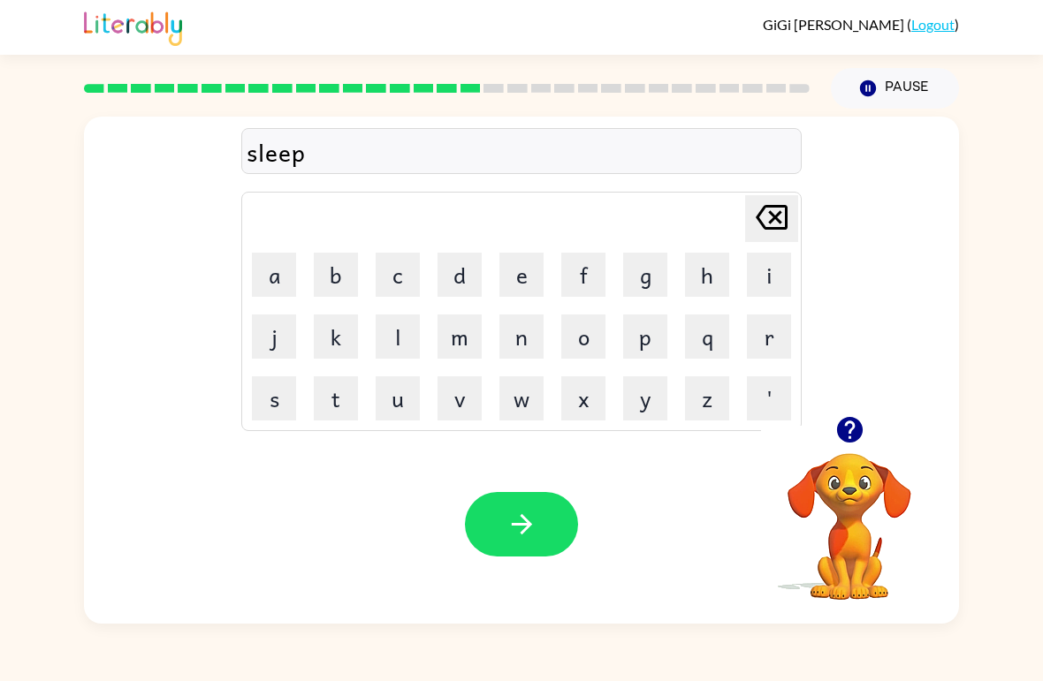
click at [773, 221] on icon at bounding box center [772, 217] width 32 height 25
click at [353, 407] on button "t" at bounding box center [336, 399] width 44 height 44
click at [653, 339] on button "p" at bounding box center [645, 337] width 44 height 44
click at [773, 213] on icon "Delete Delete last character input" at bounding box center [771, 217] width 42 height 42
click at [774, 224] on icon "Delete Delete last character input" at bounding box center [771, 217] width 42 height 42
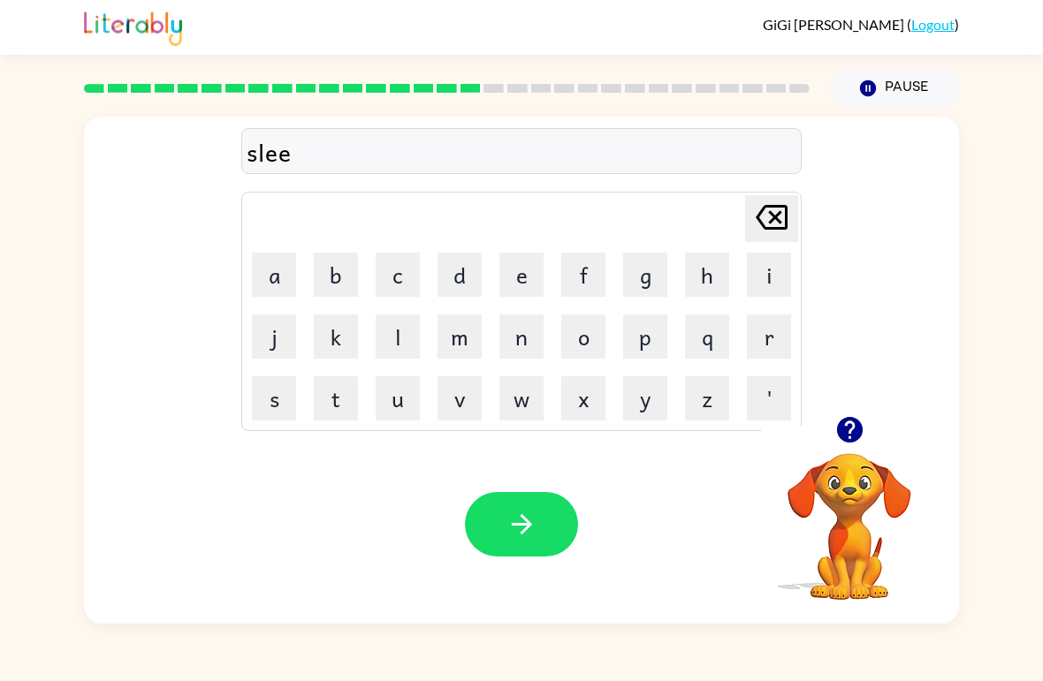
click at [657, 341] on button "p" at bounding box center [645, 337] width 44 height 44
click at [337, 395] on button "t" at bounding box center [336, 399] width 44 height 44
click at [551, 508] on button "button" at bounding box center [521, 524] width 113 height 65
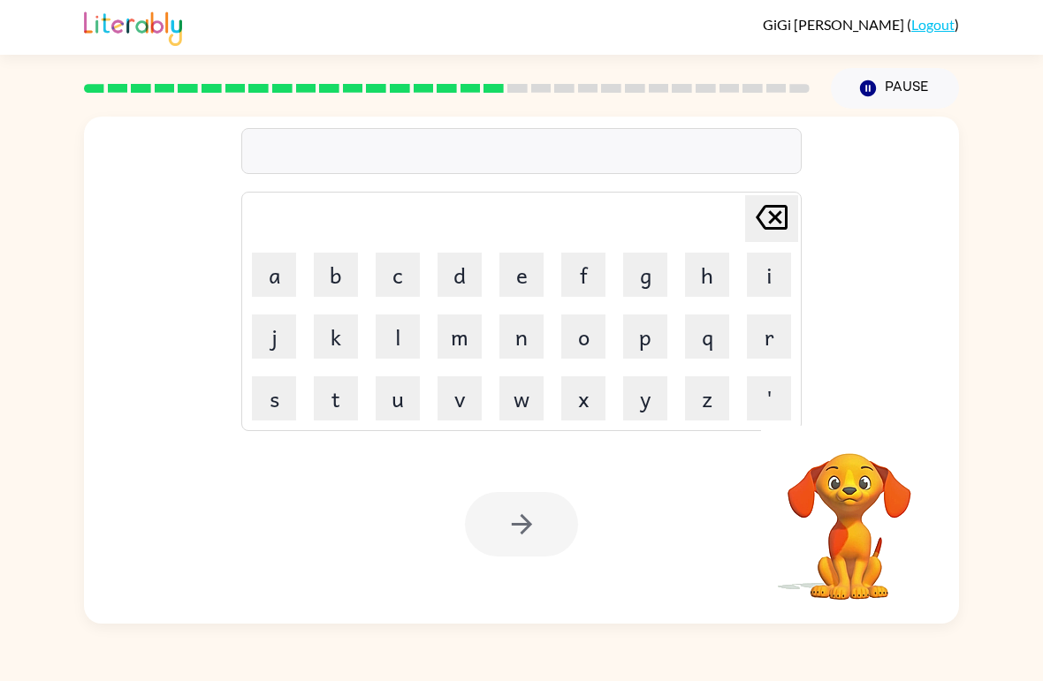
click at [691, 273] on button "h" at bounding box center [707, 275] width 44 height 44
click at [272, 264] on button "a" at bounding box center [274, 275] width 44 height 44
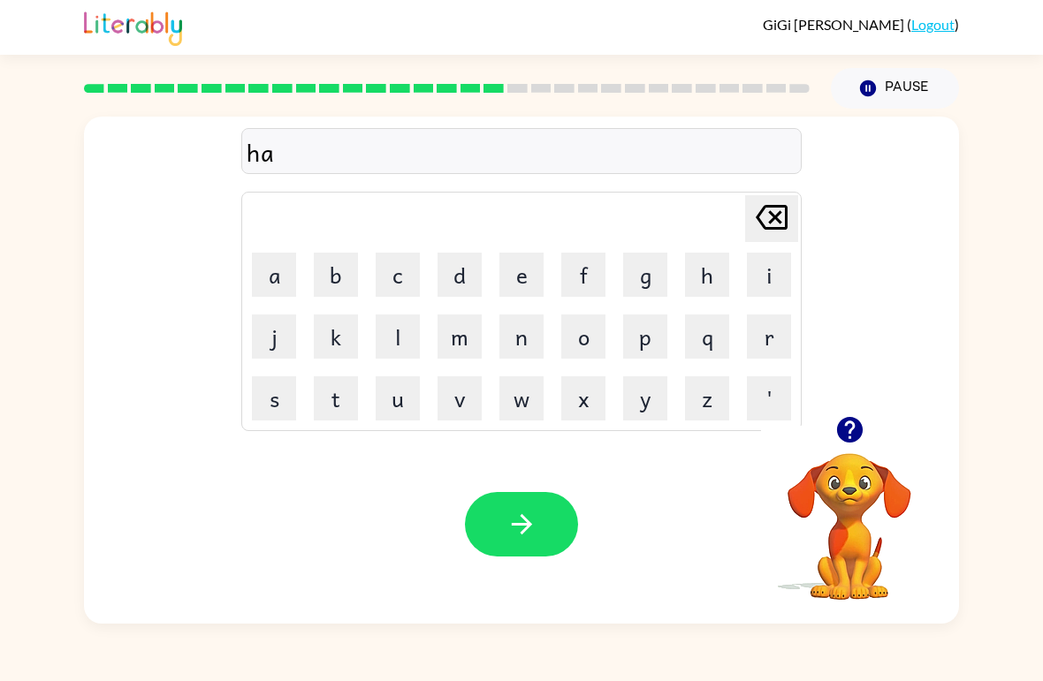
click at [759, 337] on button "r" at bounding box center [769, 337] width 44 height 44
click at [463, 274] on button "d" at bounding box center [460, 275] width 44 height 44
click at [511, 532] on icon "button" at bounding box center [521, 524] width 31 height 31
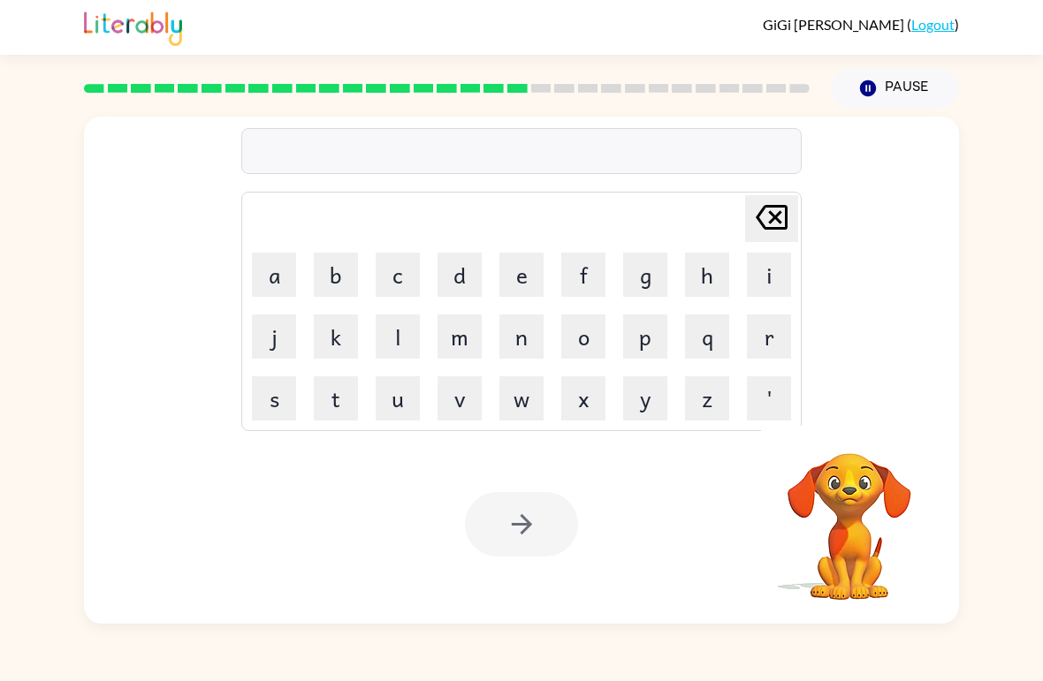
click at [767, 337] on button "r" at bounding box center [769, 337] width 44 height 44
click at [582, 327] on button "o" at bounding box center [583, 337] width 44 height 44
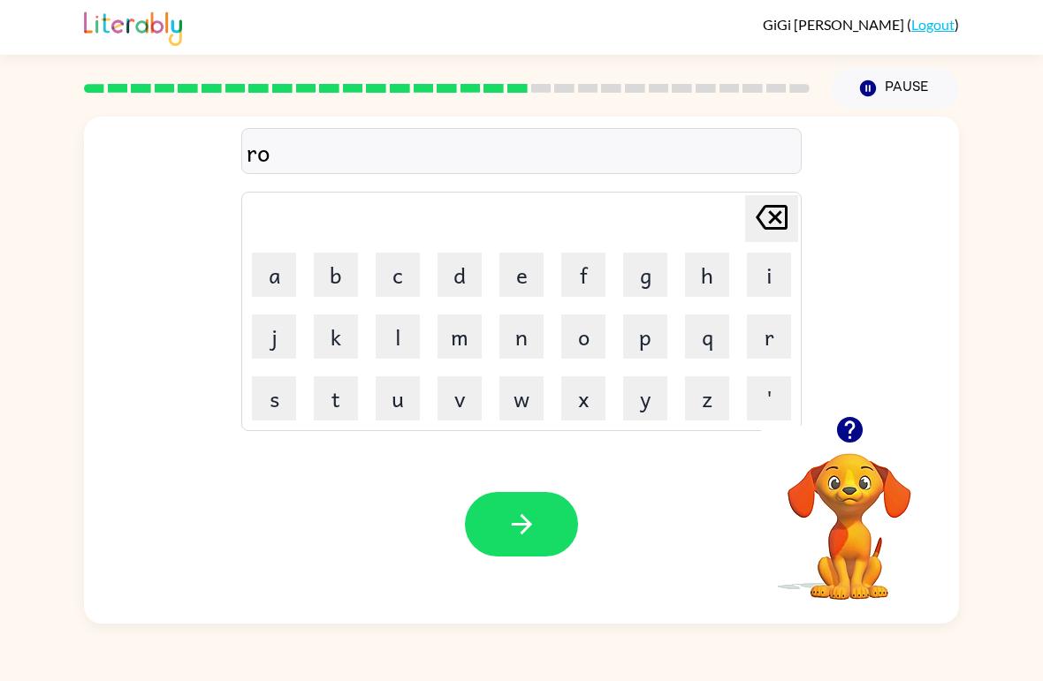
click at [465, 266] on button "d" at bounding box center [460, 275] width 44 height 44
click at [544, 520] on button "button" at bounding box center [521, 524] width 113 height 65
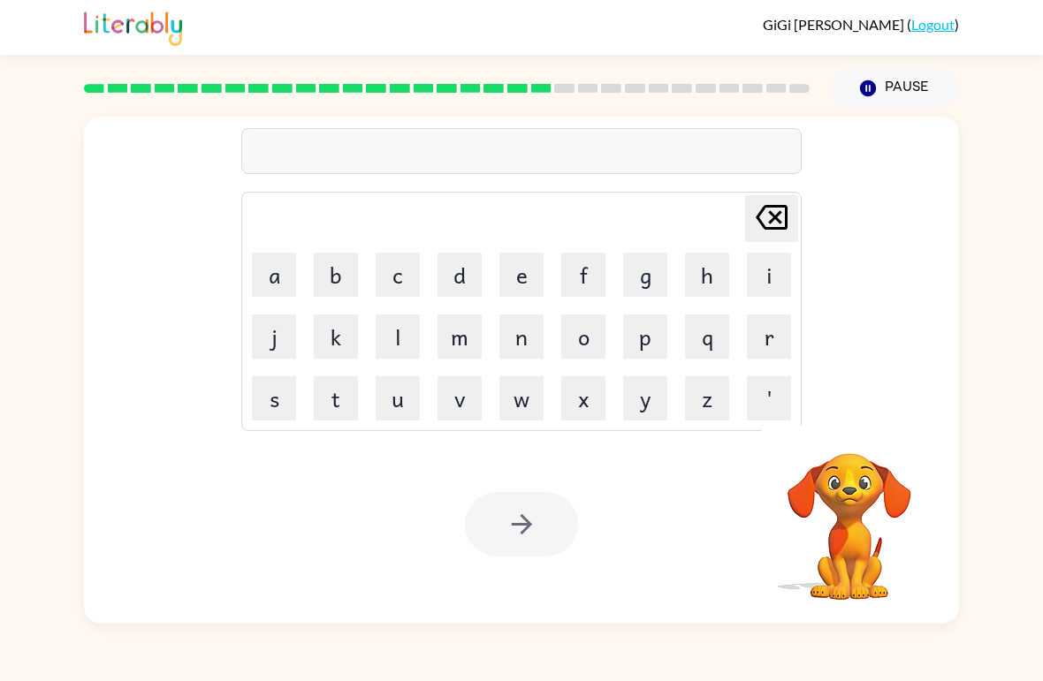
click at [775, 332] on button "r" at bounding box center [769, 337] width 44 height 44
click at [513, 272] on button "e" at bounding box center [521, 275] width 44 height 44
click at [289, 407] on button "s" at bounding box center [274, 399] width 44 height 44
click at [357, 414] on button "t" at bounding box center [336, 399] width 44 height 44
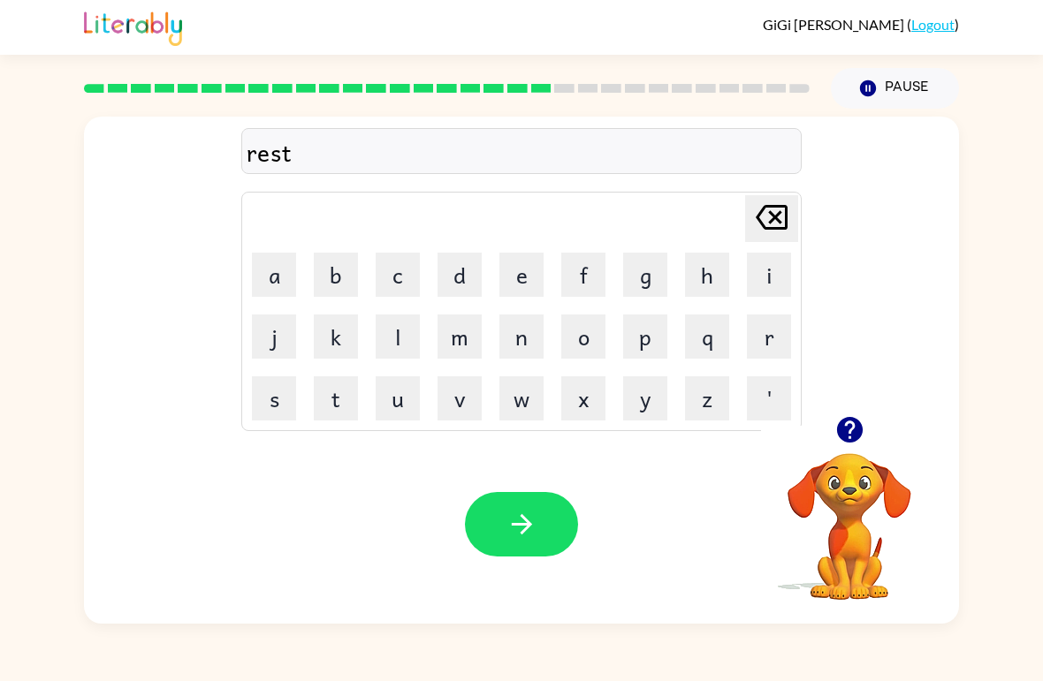
click at [519, 270] on button "e" at bounding box center [521, 275] width 44 height 44
click at [441, 278] on button "d" at bounding box center [460, 275] width 44 height 44
click at [537, 522] on button "button" at bounding box center [521, 524] width 113 height 65
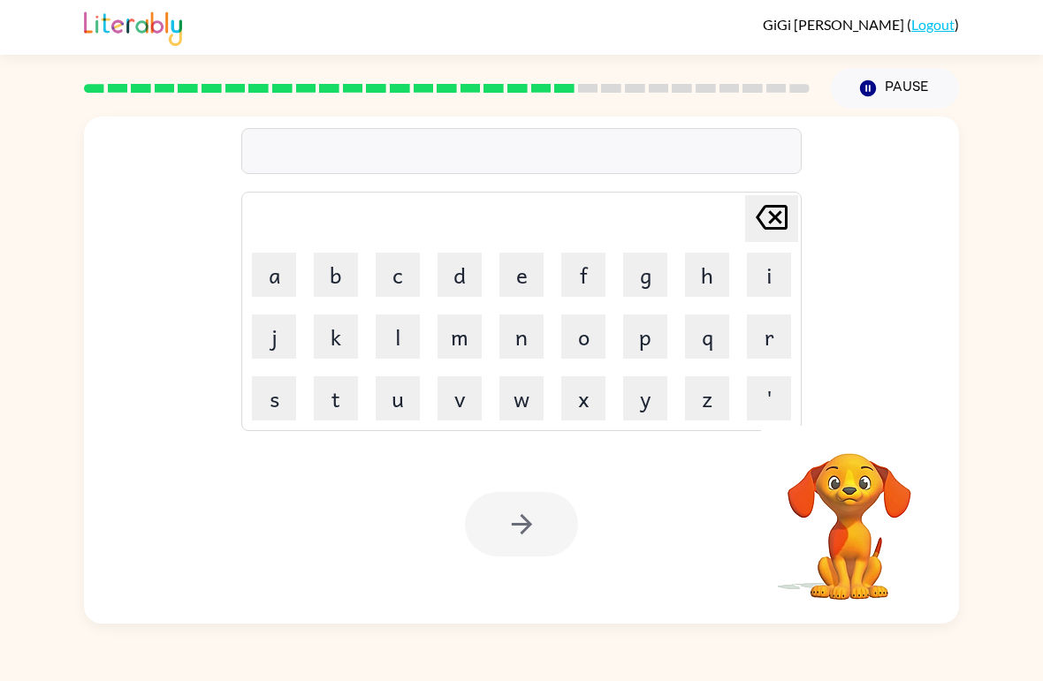
click at [521, 411] on button "w" at bounding box center [521, 399] width 44 height 44
click at [278, 273] on button "a" at bounding box center [274, 275] width 44 height 44
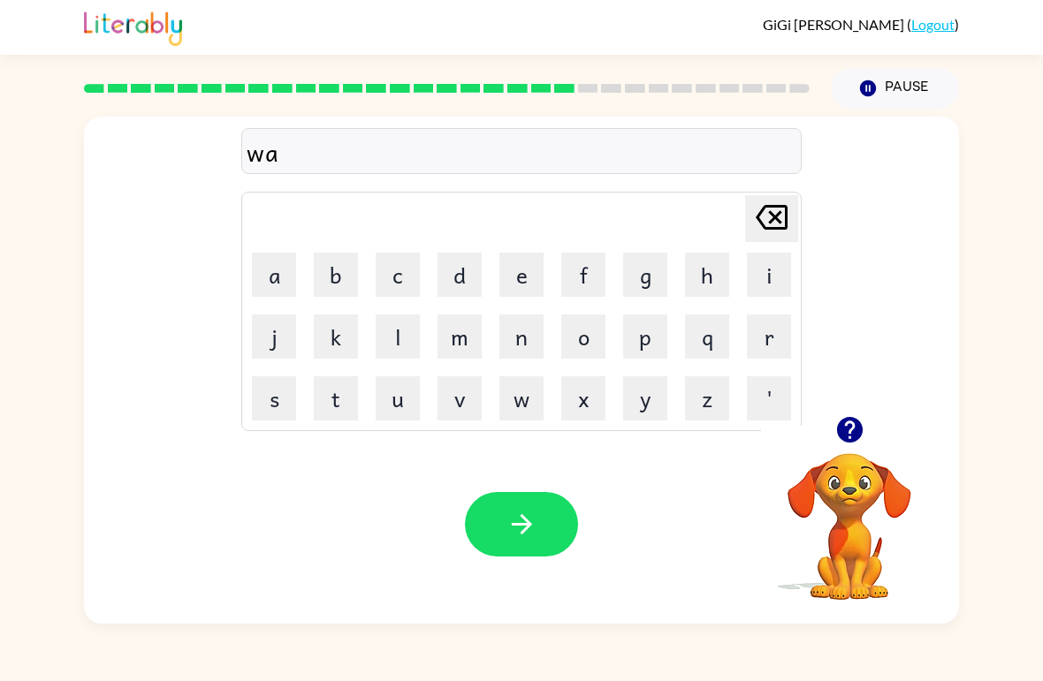
click at [341, 339] on button "k" at bounding box center [336, 337] width 44 height 44
click at [527, 283] on button "e" at bounding box center [521, 275] width 44 height 44
click at [544, 513] on button "button" at bounding box center [521, 524] width 113 height 65
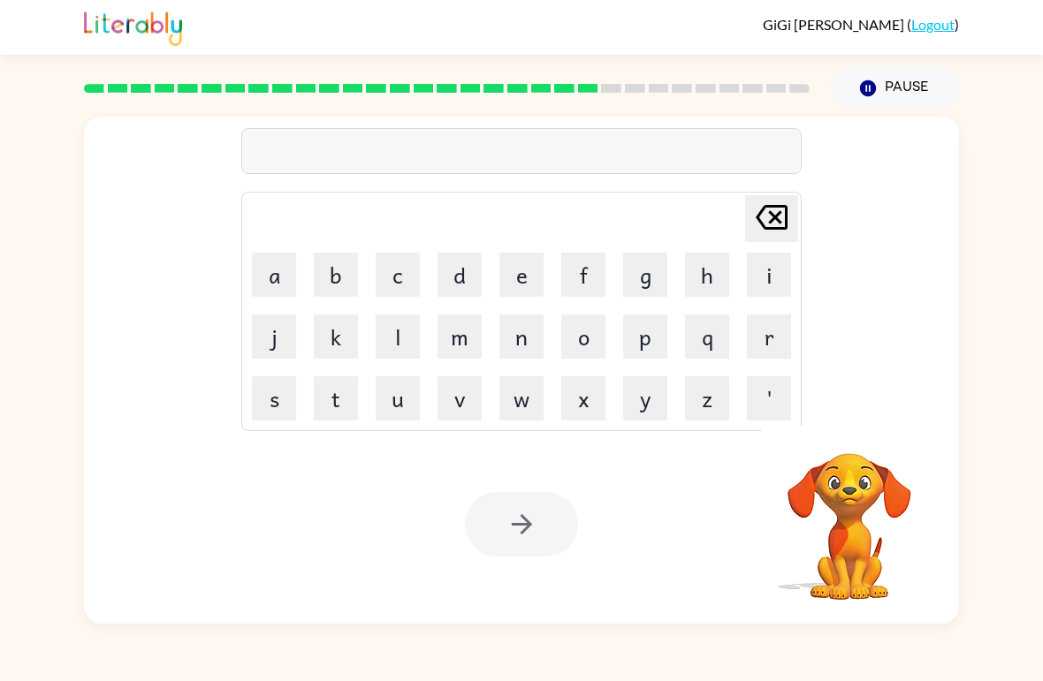
click at [288, 400] on button "s" at bounding box center [274, 399] width 44 height 44
click at [514, 350] on button "n" at bounding box center [521, 337] width 44 height 44
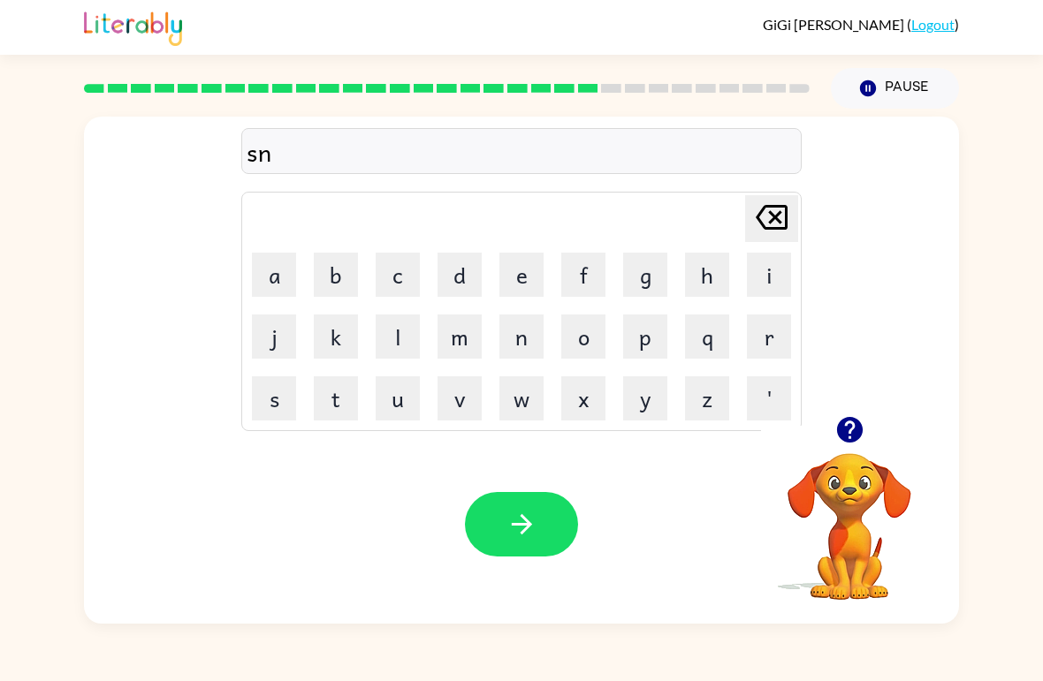
click at [591, 337] on button "o" at bounding box center [583, 337] width 44 height 44
click at [525, 400] on button "w" at bounding box center [521, 399] width 44 height 44
click at [455, 342] on button "m" at bounding box center [460, 337] width 44 height 44
click at [279, 296] on button "a" at bounding box center [274, 275] width 44 height 44
click at [529, 343] on button "n" at bounding box center [521, 337] width 44 height 44
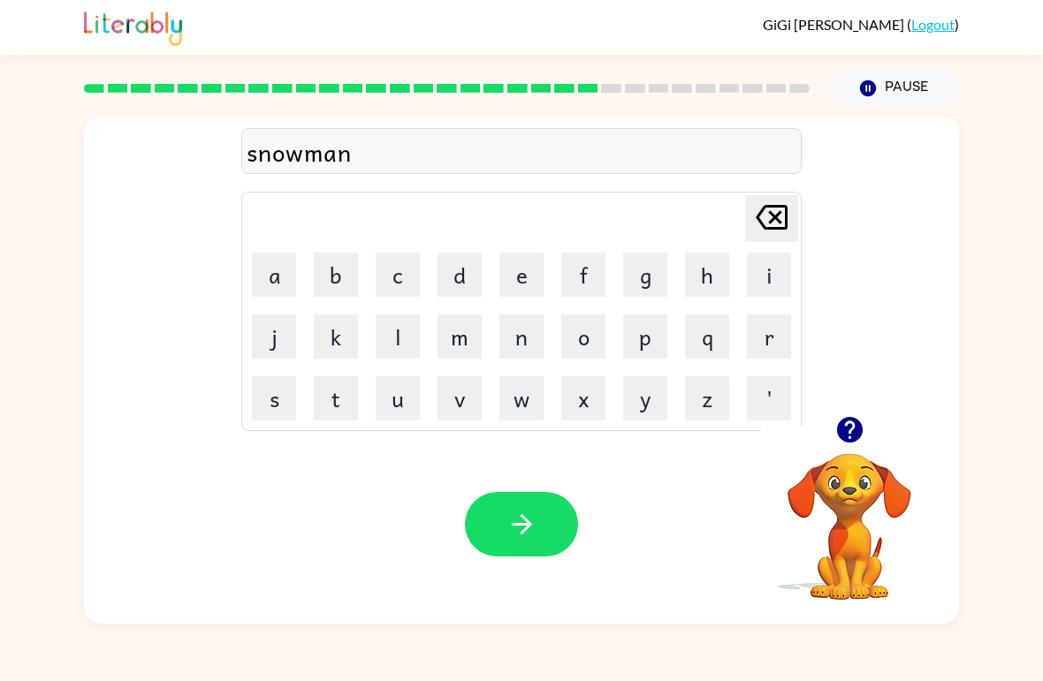
click at [530, 543] on button "button" at bounding box center [521, 524] width 113 height 65
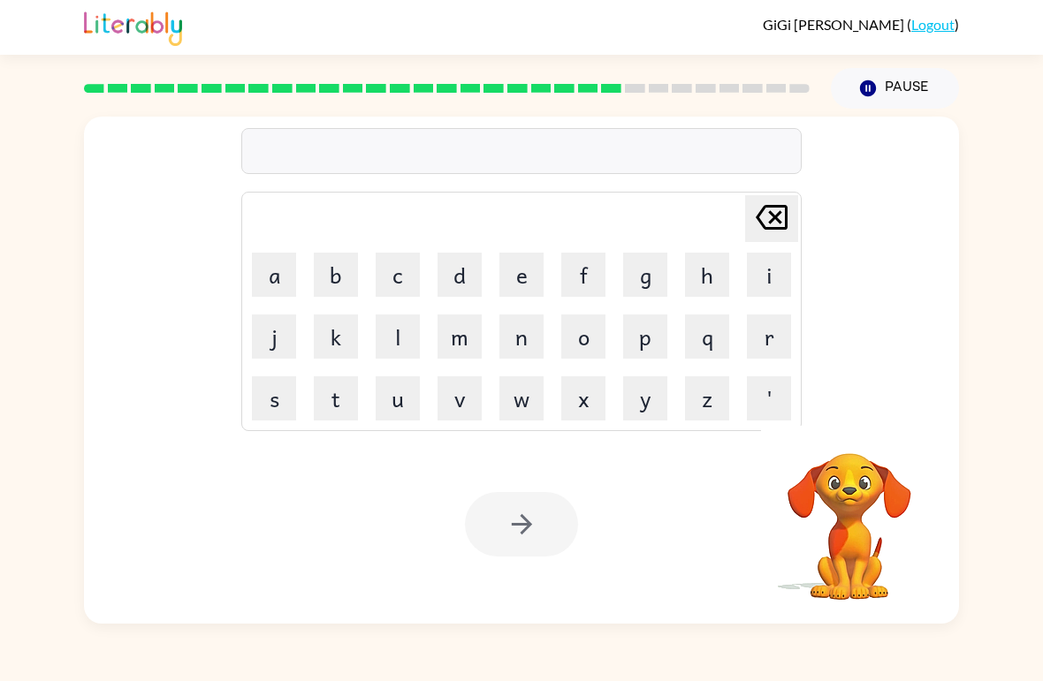
click at [524, 396] on button "w" at bounding box center [521, 399] width 44 height 44
click at [767, 284] on button "i" at bounding box center [769, 275] width 44 height 44
click at [522, 340] on button "n" at bounding box center [521, 337] width 44 height 44
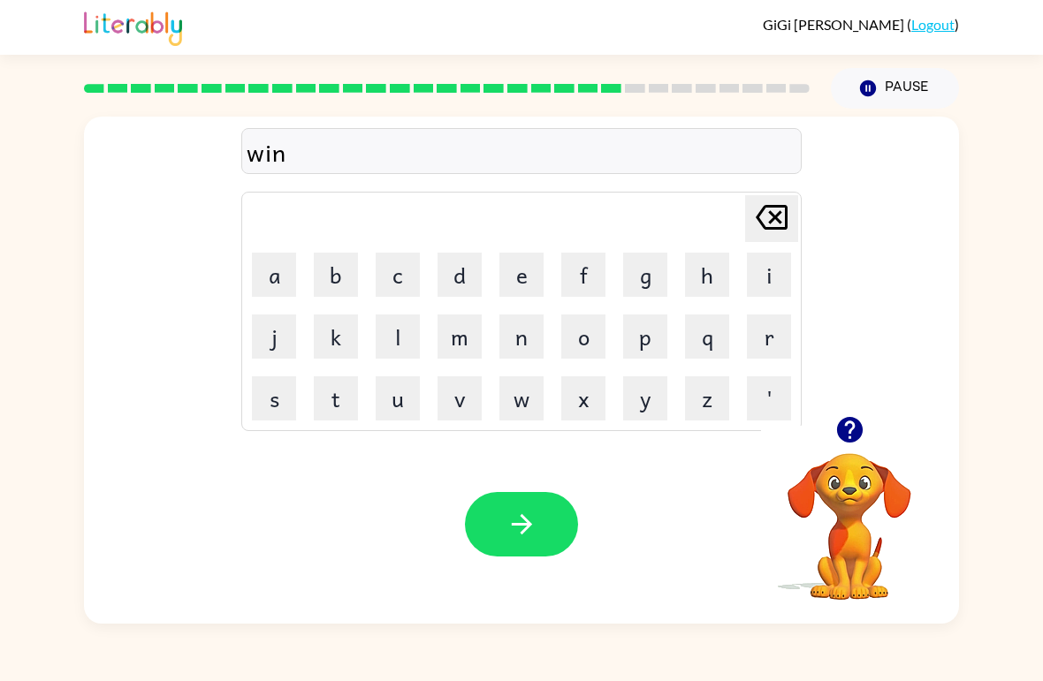
click at [342, 410] on button "t" at bounding box center [336, 399] width 44 height 44
click at [512, 277] on button "e" at bounding box center [521, 275] width 44 height 44
click at [770, 339] on button "r" at bounding box center [769, 337] width 44 height 44
click at [553, 528] on button "button" at bounding box center [521, 524] width 113 height 65
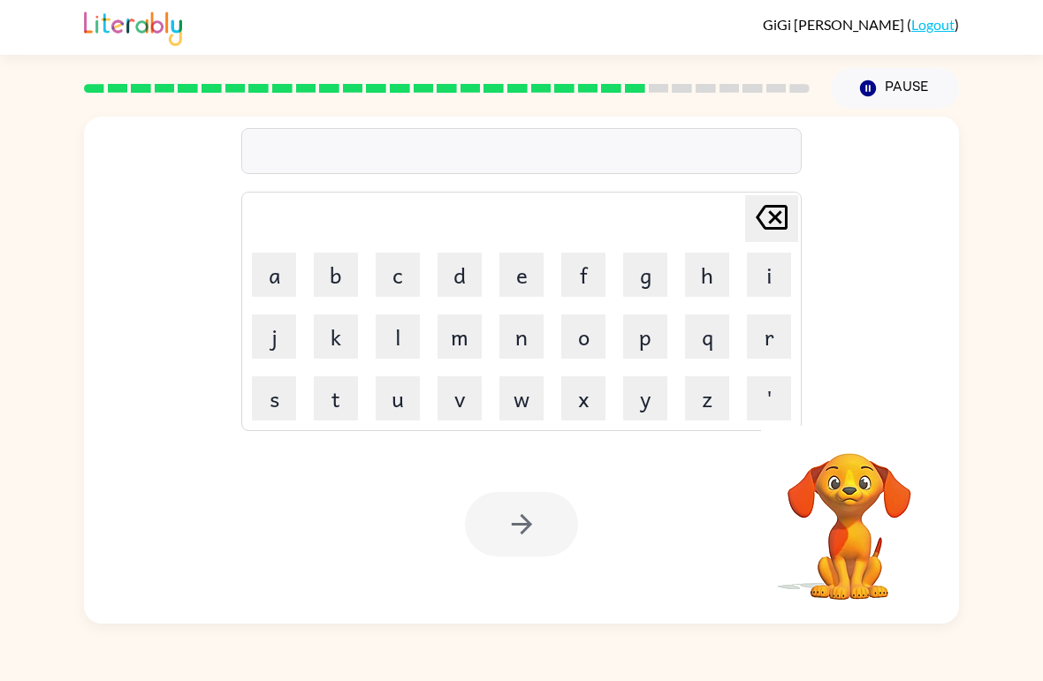
click at [397, 270] on button "c" at bounding box center [398, 275] width 44 height 44
click at [719, 268] on button "h" at bounding box center [707, 275] width 44 height 44
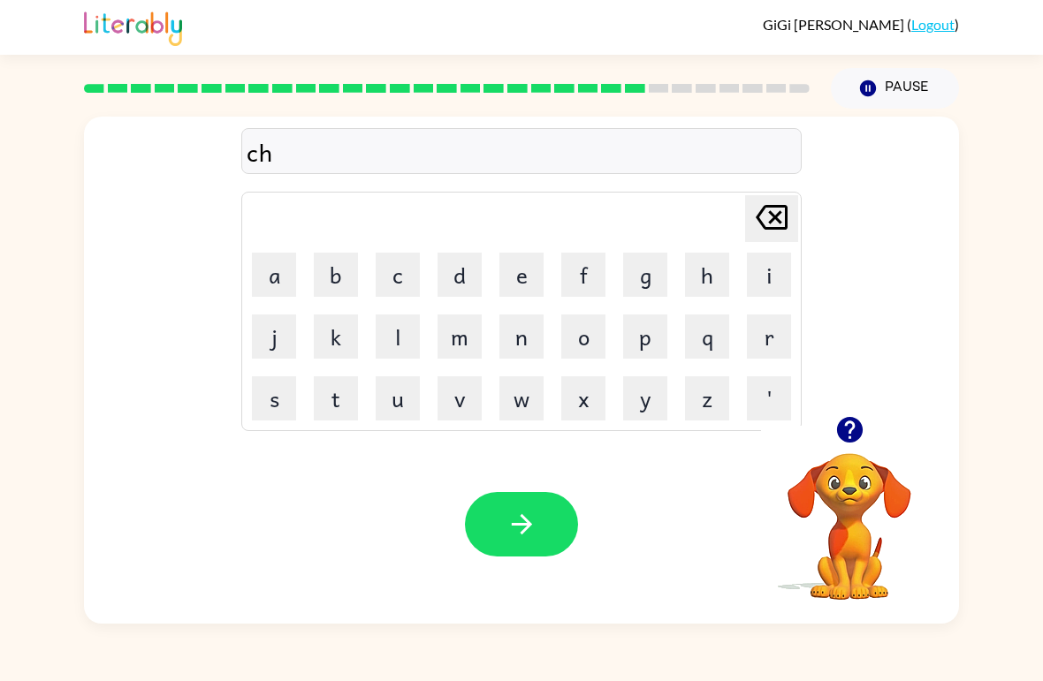
click at [520, 279] on button "e" at bounding box center [521, 275] width 44 height 44
click at [264, 420] on button "s" at bounding box center [274, 399] width 44 height 44
click at [333, 407] on button "t" at bounding box center [336, 399] width 44 height 44
click at [845, 417] on icon "button" at bounding box center [849, 430] width 31 height 31
click at [566, 527] on button "button" at bounding box center [521, 524] width 113 height 65
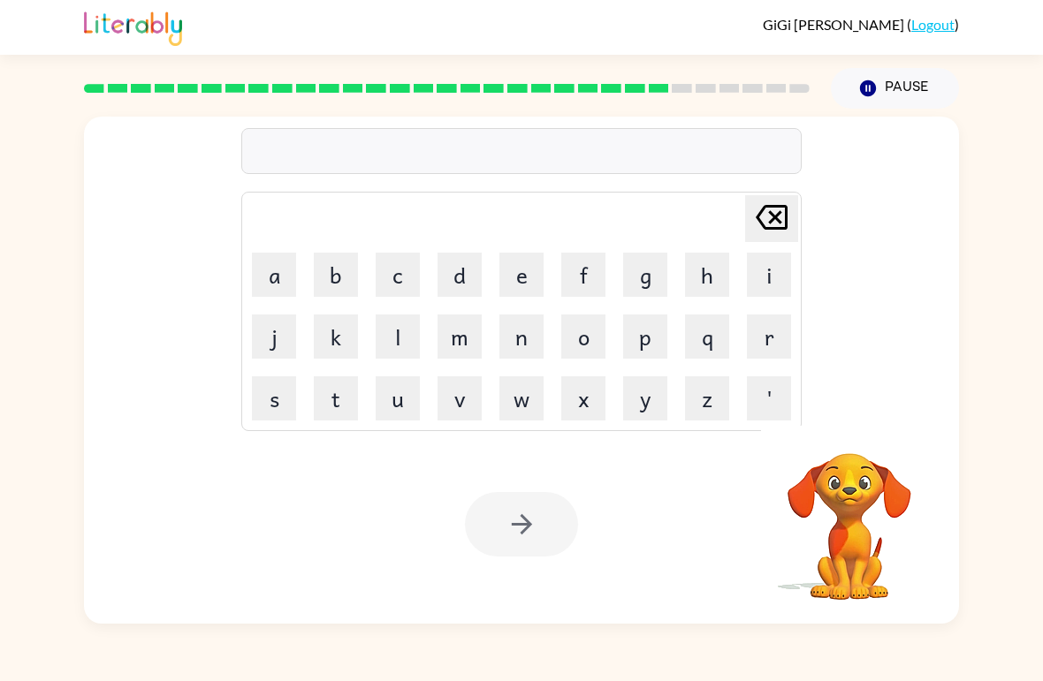
click at [282, 400] on button "s" at bounding box center [274, 399] width 44 height 44
click at [405, 407] on button "u" at bounding box center [398, 399] width 44 height 44
click at [468, 266] on button "d" at bounding box center [460, 275] width 44 height 44
click at [468, 265] on button "d" at bounding box center [460, 275] width 44 height 44
click at [532, 273] on button "e" at bounding box center [521, 275] width 44 height 44
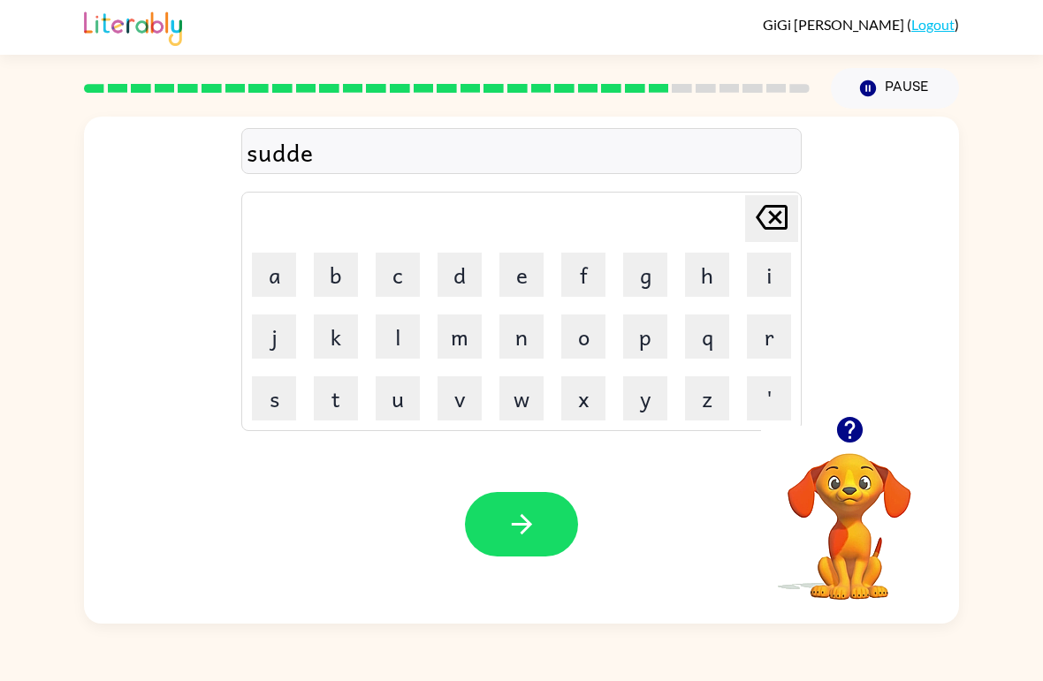
click at [522, 331] on button "n" at bounding box center [521, 337] width 44 height 44
click at [557, 514] on button "button" at bounding box center [521, 524] width 113 height 65
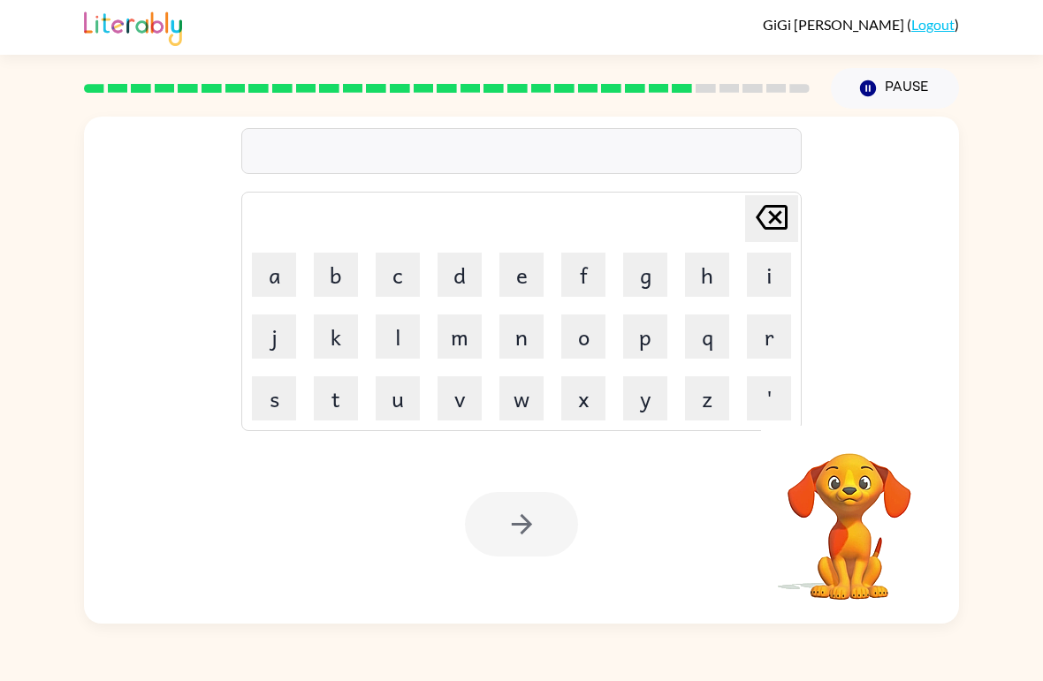
click at [401, 280] on button "c" at bounding box center [398, 275] width 44 height 44
click at [594, 334] on button "o" at bounding box center [583, 337] width 44 height 44
click at [528, 340] on button "n" at bounding box center [521, 337] width 44 height 44
click at [524, 262] on button "e" at bounding box center [521, 275] width 44 height 44
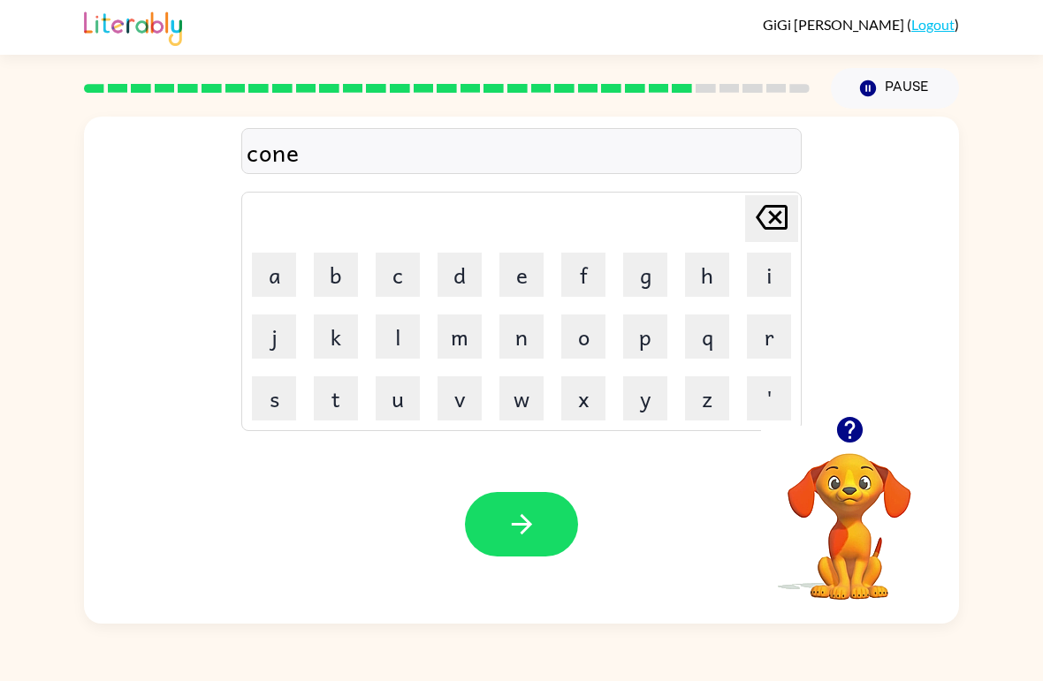
click at [540, 524] on button "button" at bounding box center [521, 524] width 113 height 65
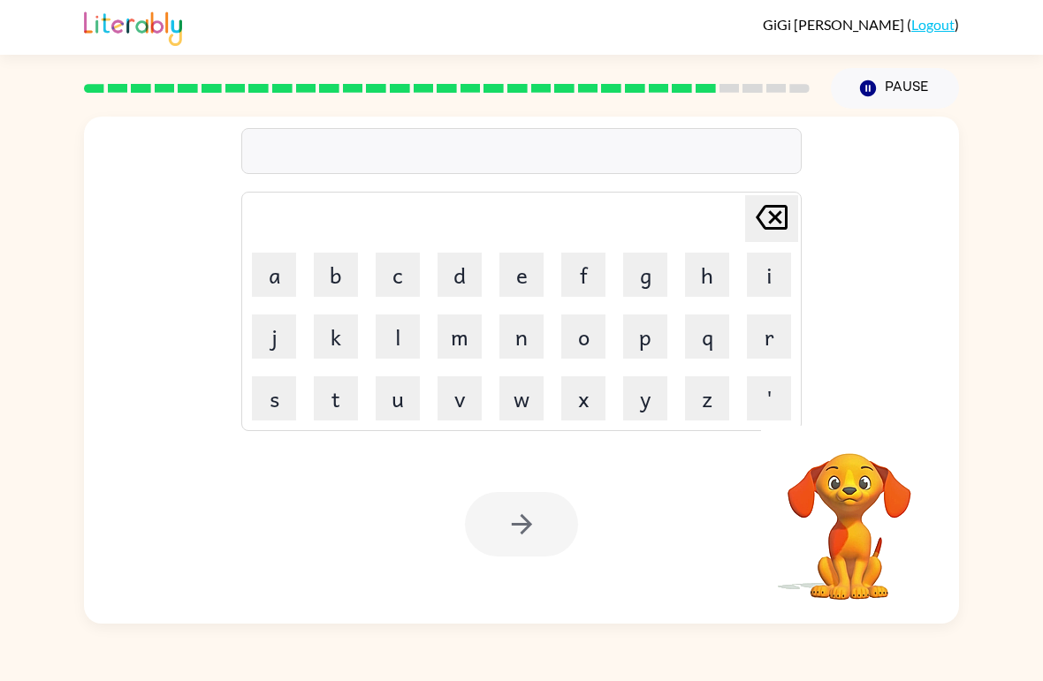
click at [402, 287] on button "c" at bounding box center [398, 275] width 44 height 44
click at [707, 282] on button "h" at bounding box center [707, 275] width 44 height 44
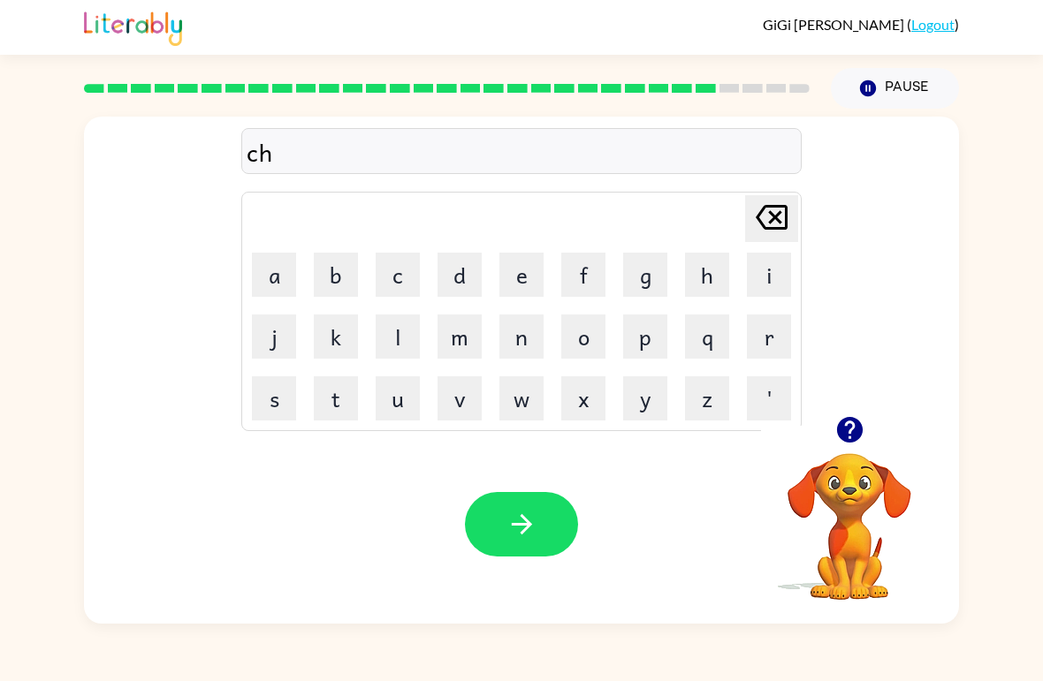
click at [278, 270] on button "a" at bounding box center [274, 275] width 44 height 44
click at [762, 283] on button "i" at bounding box center [769, 275] width 44 height 44
click at [530, 327] on button "n" at bounding box center [521, 337] width 44 height 44
click at [538, 529] on button "button" at bounding box center [521, 524] width 113 height 65
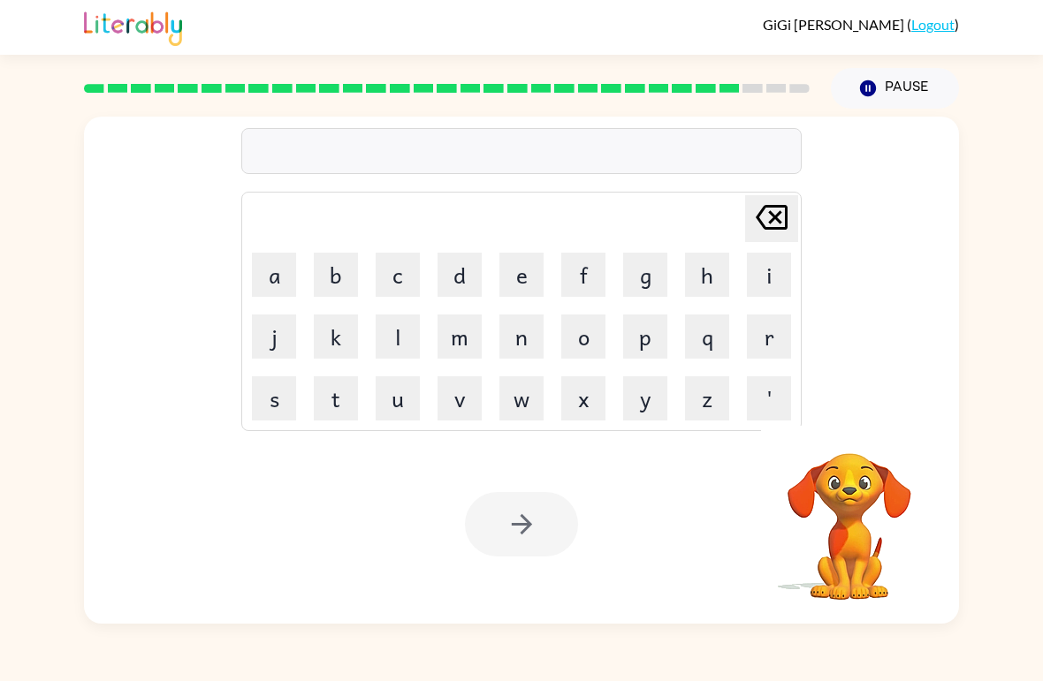
click at [264, 407] on button "s" at bounding box center [274, 399] width 44 height 44
click at [710, 279] on button "h" at bounding box center [707, 275] width 44 height 44
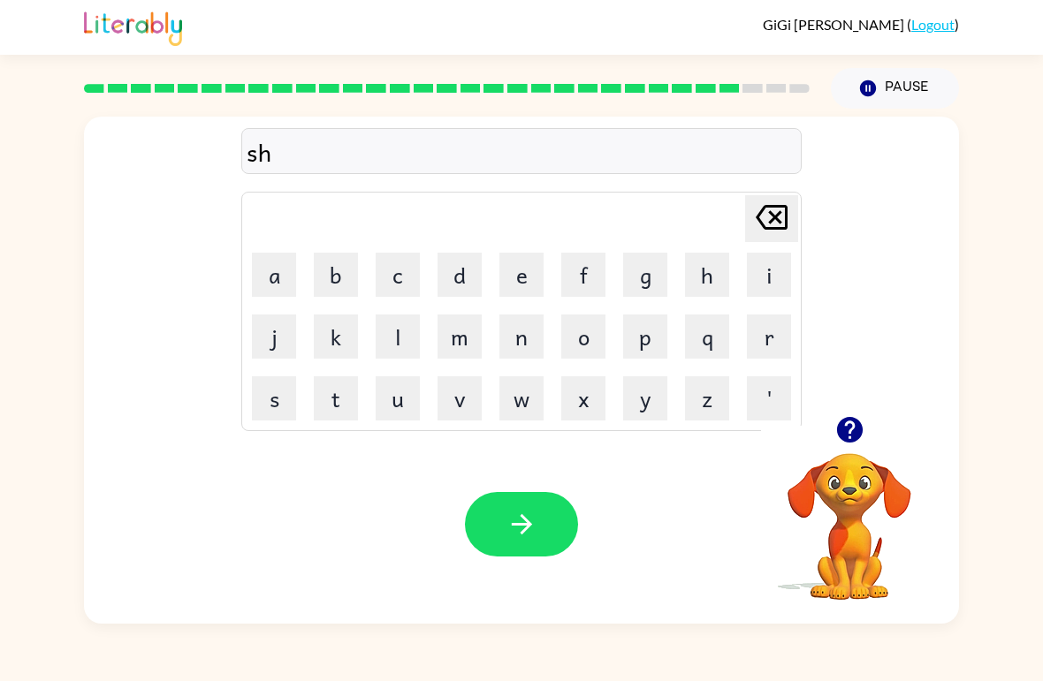
click at [391, 393] on button "u" at bounding box center [398, 399] width 44 height 44
click at [329, 396] on button "t" at bounding box center [336, 399] width 44 height 44
click at [537, 537] on button "button" at bounding box center [521, 524] width 113 height 65
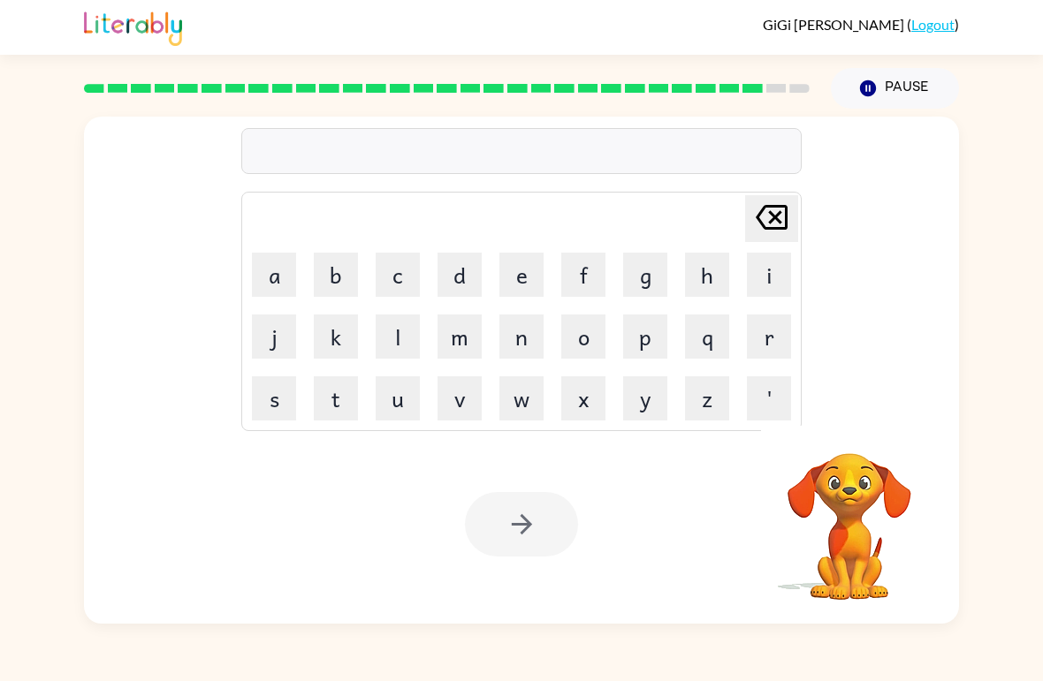
click at [339, 406] on button "t" at bounding box center [336, 399] width 44 height 44
click at [701, 271] on button "h" at bounding box center [707, 275] width 44 height 44
click at [773, 276] on button "i" at bounding box center [769, 275] width 44 height 44
click at [255, 415] on button "s" at bounding box center [274, 399] width 44 height 44
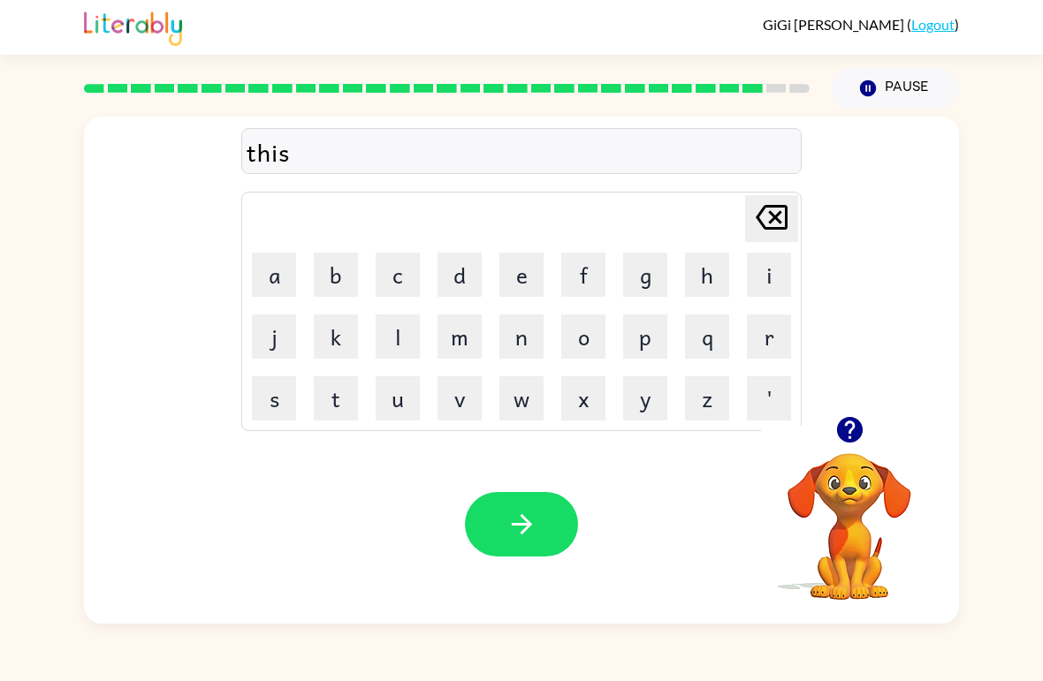
click at [347, 413] on button "t" at bounding box center [336, 399] width 44 height 44
click at [765, 224] on icon "Delete Delete last character input" at bounding box center [771, 217] width 42 height 42
click at [774, 344] on button "r" at bounding box center [769, 337] width 44 height 44
click at [267, 410] on button "s" at bounding box center [274, 399] width 44 height 44
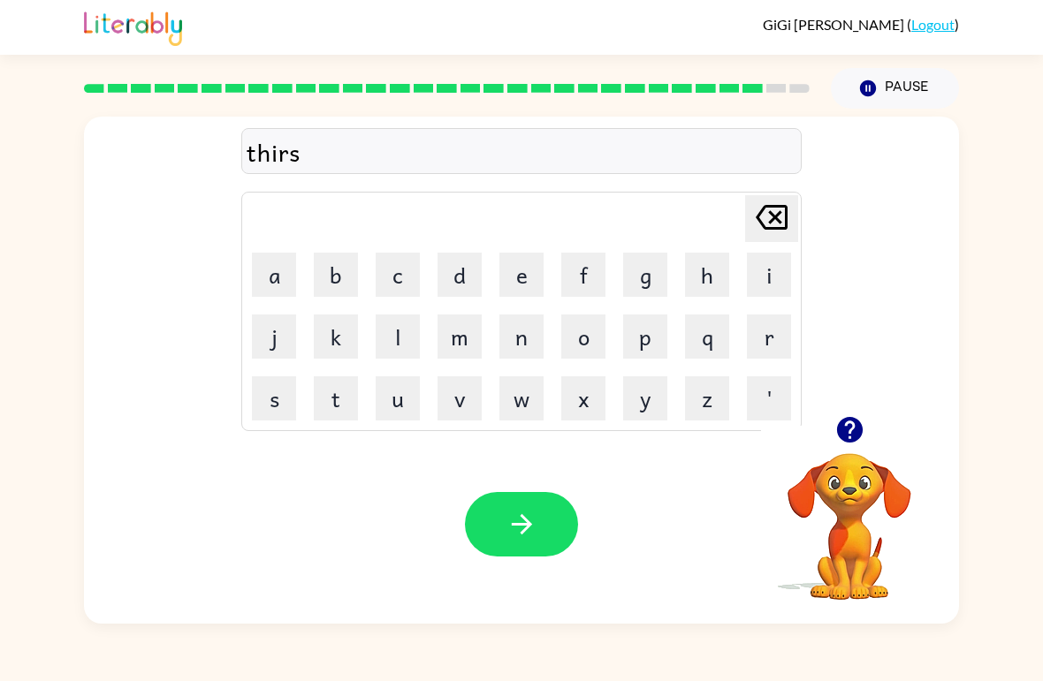
click at [343, 403] on button "t" at bounding box center [336, 399] width 44 height 44
click at [554, 529] on button "button" at bounding box center [521, 524] width 113 height 65
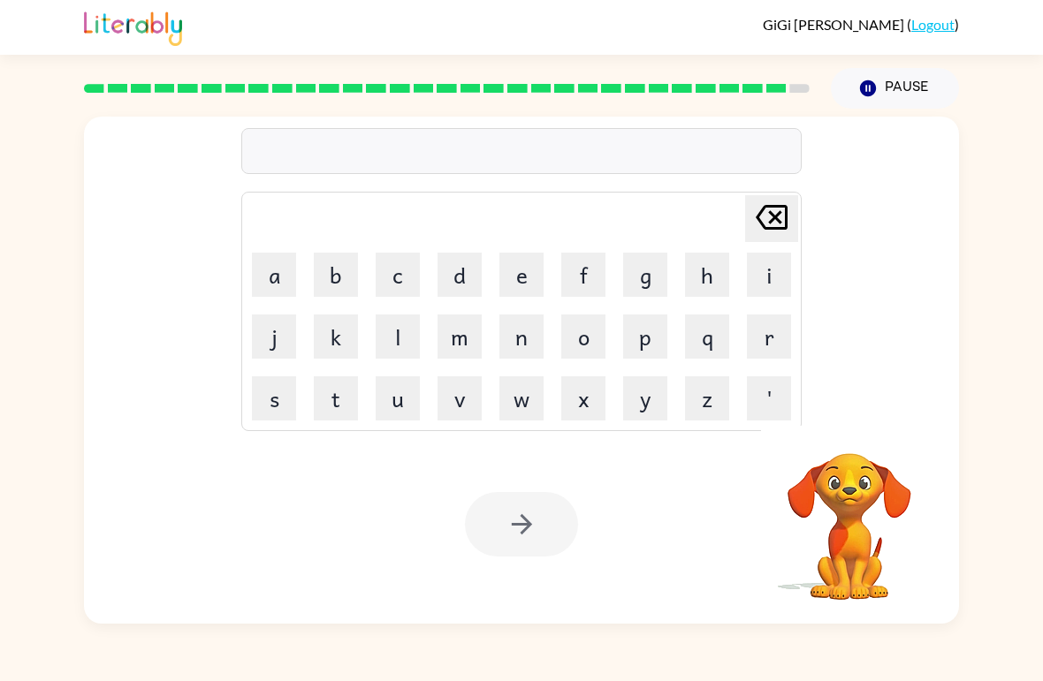
click at [759, 345] on button "r" at bounding box center [769, 337] width 44 height 44
click at [780, 287] on button "i" at bounding box center [769, 275] width 44 height 44
click at [638, 354] on button "p" at bounding box center [645, 337] width 44 height 44
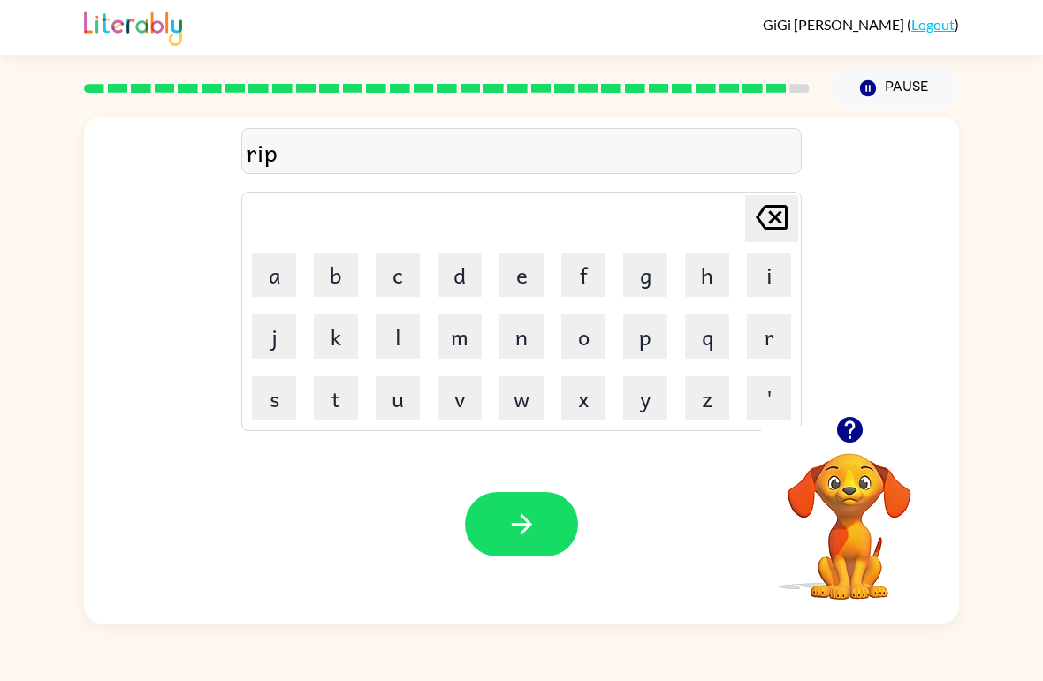
click at [520, 283] on button "e" at bounding box center [521, 275] width 44 height 44
click at [544, 525] on button "button" at bounding box center [521, 524] width 113 height 65
